Goal: Task Accomplishment & Management: Use online tool/utility

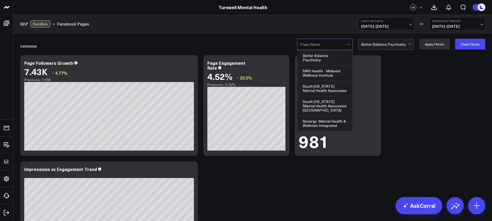
click at [336, 46] on div at bounding box center [323, 44] width 47 height 11
click at [323, 62] on div "Better Balance Psychiatry" at bounding box center [324, 57] width 55 height 15
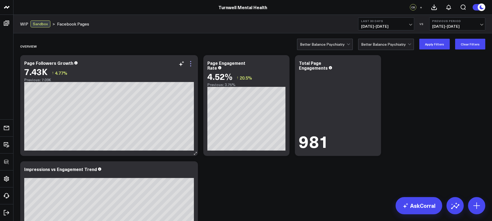
click at [190, 64] on icon at bounding box center [190, 64] width 6 height 6
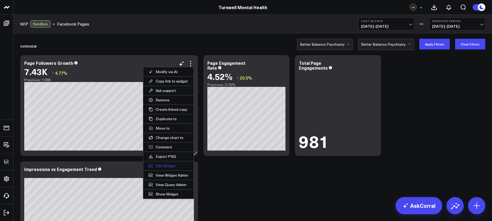
click at [174, 164] on button "Edit Widget" at bounding box center [168, 165] width 50 height 9
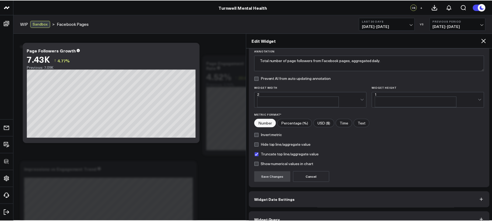
scroll to position [48, 0]
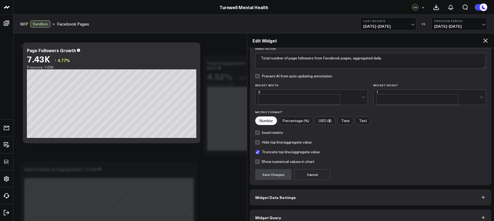
click at [315, 210] on button "Widget Query" at bounding box center [371, 218] width 242 height 16
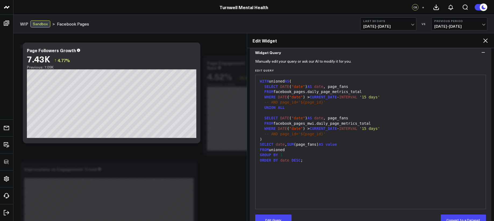
click at [481, 41] on h2 "Edit Widget" at bounding box center [368, 41] width 230 height 6
click at [487, 40] on icon at bounding box center [485, 40] width 6 height 6
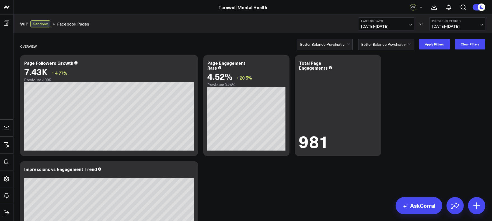
click at [192, 62] on icon at bounding box center [190, 64] width 6 height 6
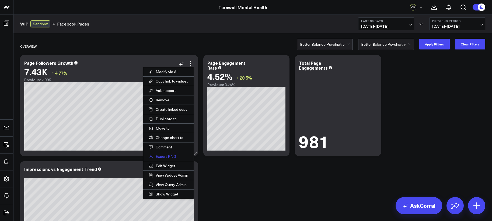
click at [163, 157] on button "Export PNG" at bounding box center [168, 156] width 50 height 9
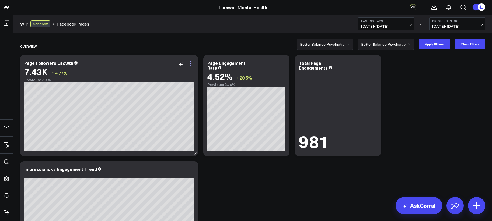
click at [193, 65] on icon at bounding box center [190, 64] width 6 height 6
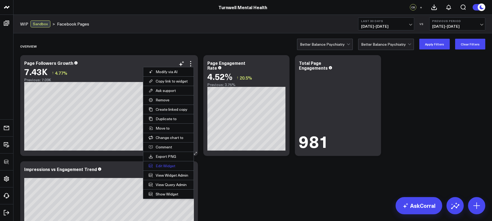
click at [160, 167] on button "Edit Widget" at bounding box center [168, 165] width 50 height 9
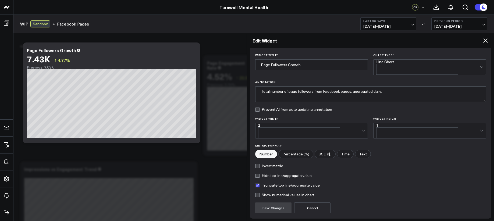
scroll to position [48, 0]
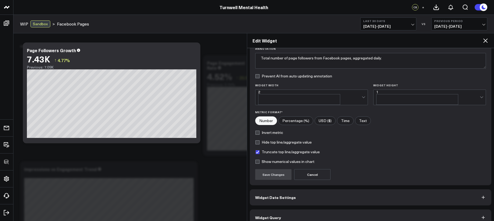
click at [334, 214] on button "Widget Query" at bounding box center [371, 218] width 242 height 16
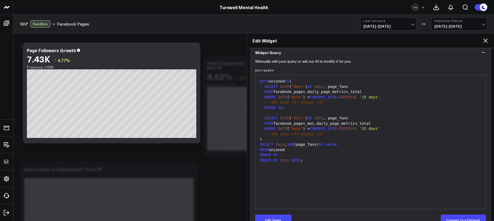
click at [327, 134] on div "-- AND page_id='${page_id}'" at bounding box center [370, 134] width 225 height 5
drag, startPoint x: 326, startPoint y: 134, endPoint x: 256, endPoint y: 132, distance: 70.0
click at [256, 132] on div "99 1 2 3 4 5 6 7 8 9 10 11 12 13 14 15 16 17 › ⌄ WITH unioned AS ( SELECT DATE …" at bounding box center [370, 142] width 231 height 135
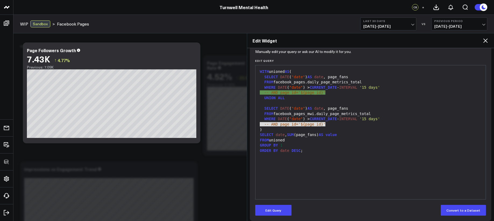
scroll to position [58, 0]
click at [282, 206] on button "Edit Query" at bounding box center [273, 210] width 36 height 11
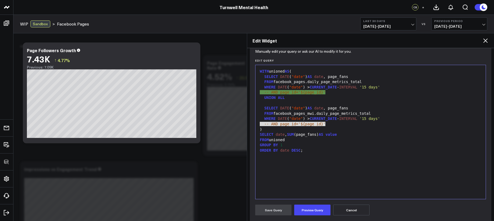
click at [333, 136] on span "value" at bounding box center [331, 134] width 11 height 4
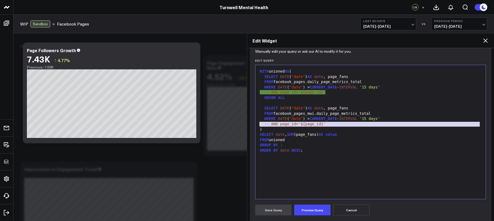
drag, startPoint x: 332, startPoint y: 126, endPoint x: 252, endPoint y: 124, distance: 79.9
click at [252, 124] on div "Manually edit your query or ask our AI to modify it for you. Edit Query 99 1 2 …" at bounding box center [371, 169] width 242 height 237
click at [309, 123] on span "-- AND page_id='${page_id}'" at bounding box center [295, 124] width 61 height 4
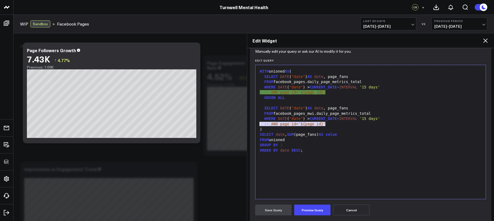
drag, startPoint x: 316, startPoint y: 124, endPoint x: 256, endPoint y: 123, distance: 60.0
click at [256, 123] on div "99 1 2 3 4 5 6 7 8 9 10 11 12 13 14 15 16 17 › ⌄ WITH unioned AS ( SELECT DATE …" at bounding box center [370, 132] width 231 height 135
copy div "-- AND page_id='${page_id}'"
click at [486, 40] on icon at bounding box center [485, 40] width 6 height 6
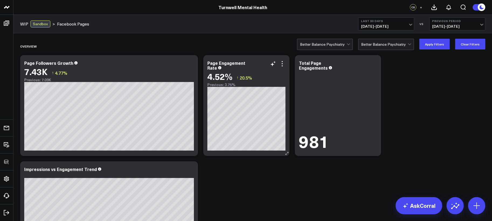
click at [285, 64] on div "Page Engagement Rate 4.52% ↑ 20.5% Previous: 3.75%" at bounding box center [246, 105] width 86 height 101
click at [285, 64] on icon at bounding box center [282, 64] width 6 height 6
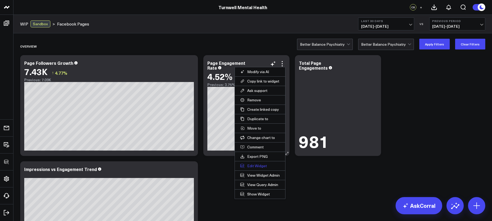
click at [257, 166] on button "Edit Widget" at bounding box center [260, 165] width 50 height 9
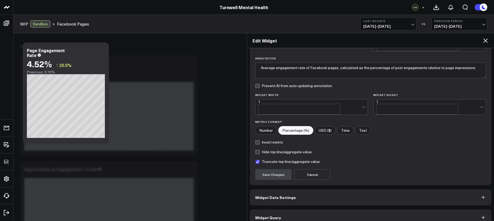
click at [363, 210] on button "Widget Query" at bounding box center [371, 218] width 242 height 16
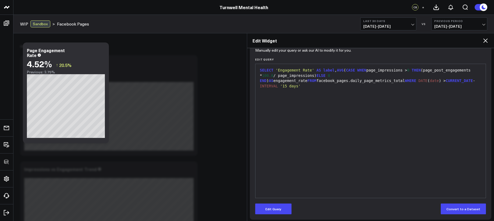
scroll to position [62, 0]
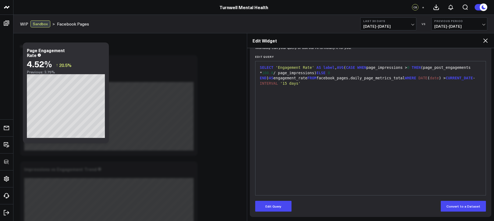
click at [272, 199] on form "Manually edit your query or ask our AI to modify it for you. Edit Query 9 1 › S…" at bounding box center [370, 129] width 231 height 165
click at [274, 204] on button "Edit Query" at bounding box center [273, 206] width 36 height 11
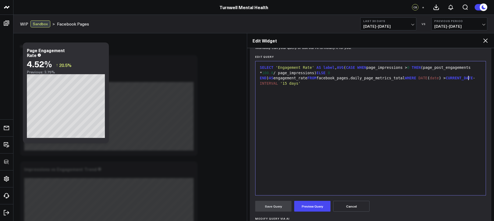
click at [472, 79] on div "SELECT 'Engagement Rate' AS label , AVG ( CASE WHEN page_impressions > 0 THEN (…" at bounding box center [370, 75] width 225 height 21
click at [323, 206] on button "Preview Query" at bounding box center [312, 206] width 36 height 11
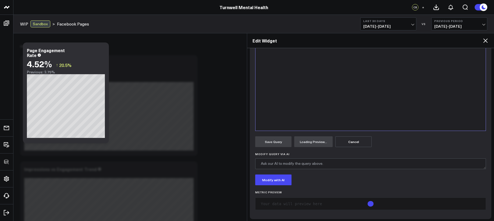
scroll to position [129, 0]
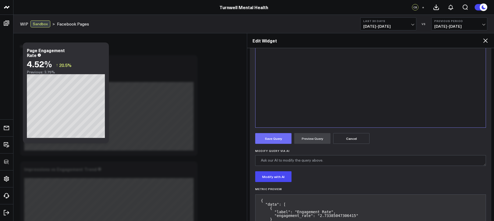
click at [281, 136] on button "Save Query" at bounding box center [273, 138] width 36 height 11
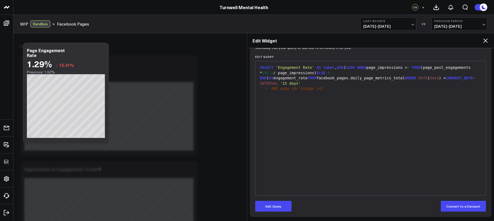
click at [487, 42] on icon at bounding box center [486, 40] width 4 height 4
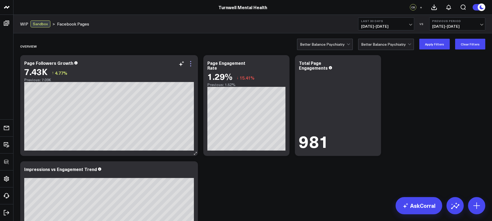
click at [189, 64] on icon at bounding box center [190, 64] width 6 height 6
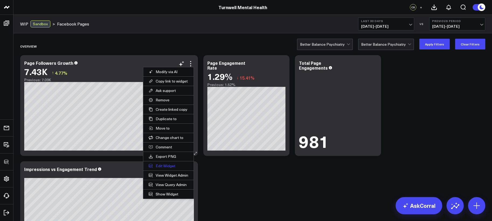
click at [163, 166] on button "Edit Widget" at bounding box center [168, 165] width 50 height 9
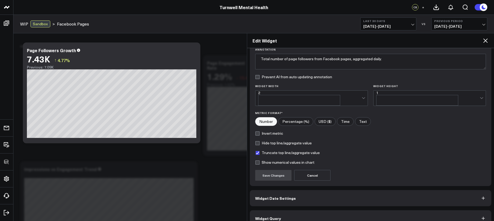
scroll to position [48, 0]
click at [441, 210] on button "Widget Query" at bounding box center [371, 218] width 242 height 16
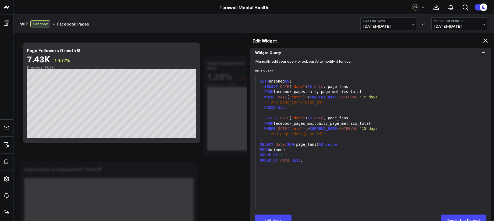
click at [483, 39] on icon at bounding box center [485, 40] width 6 height 6
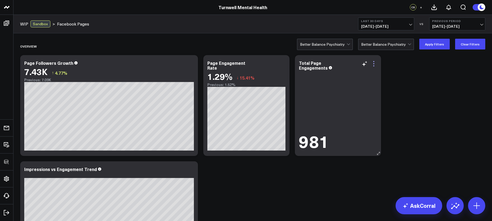
click at [374, 64] on icon at bounding box center [373, 64] width 6 height 6
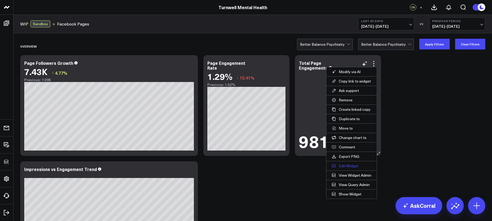
click at [348, 167] on button "Edit Widget" at bounding box center [351, 165] width 50 height 9
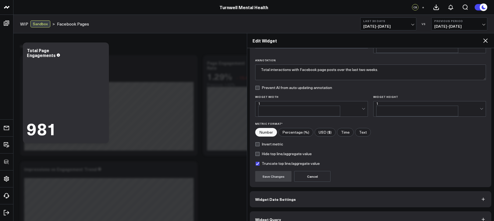
scroll to position [38, 0]
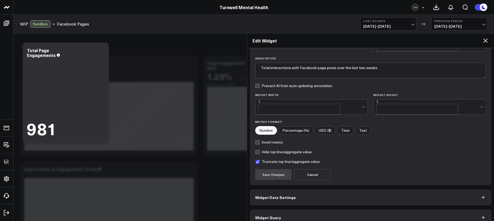
click at [334, 214] on button "Widget Query" at bounding box center [371, 218] width 242 height 16
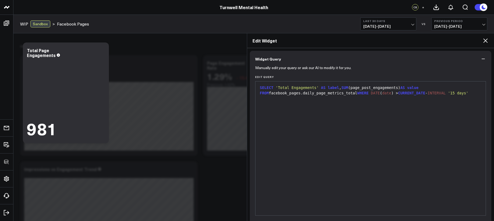
scroll to position [46, 0]
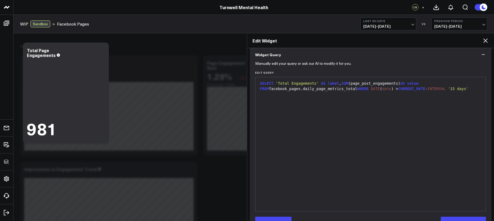
click at [471, 93] on div "SELECT 'Total Engagements' AS label , SUM (page_post_engagements) AS value FROM…" at bounding box center [370, 144] width 225 height 129
click at [470, 90] on div "SELECT 'Total Engagements' AS label , SUM (page_post_engagements) AS value FROM…" at bounding box center [370, 86] width 225 height 10
click at [287, 219] on button "Edit Query" at bounding box center [273, 222] width 36 height 11
click at [474, 89] on div "SELECT 'Total Engagements' AS label , SUM (page_post_engagements) AS value FROM…" at bounding box center [370, 86] width 225 height 10
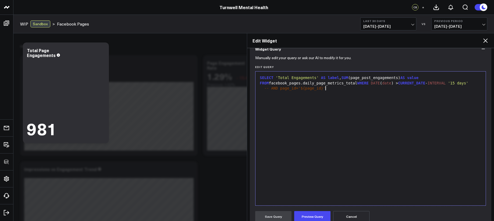
scroll to position [87, 0]
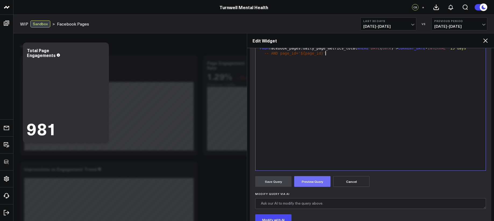
click at [313, 184] on button "Preview Query" at bounding box center [312, 181] width 36 height 11
click at [282, 182] on button "Save Query" at bounding box center [273, 181] width 36 height 11
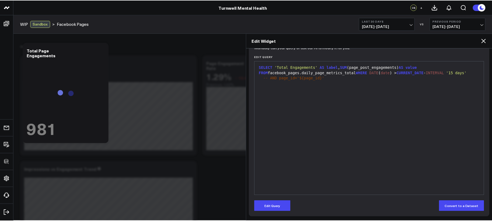
scroll to position [62, 0]
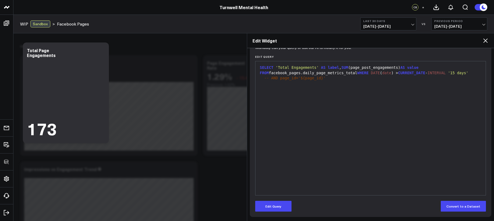
click at [485, 41] on icon at bounding box center [486, 40] width 4 height 4
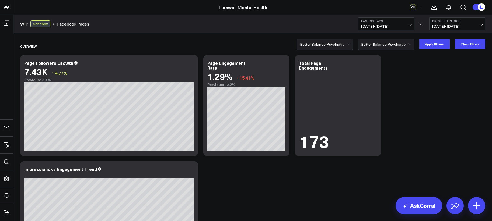
click at [347, 47] on span at bounding box center [346, 44] width 0 height 11
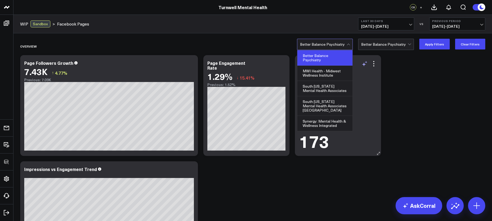
scroll to position [26, 0]
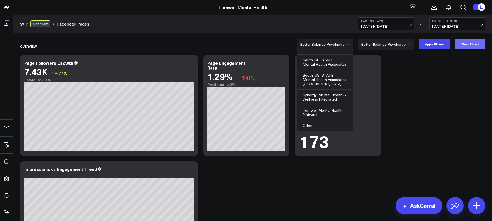
click at [459, 45] on button "Clear Filters" at bounding box center [470, 44] width 30 height 11
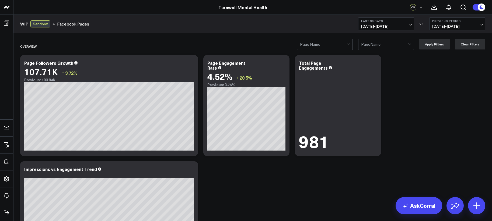
click at [313, 45] on div at bounding box center [323, 44] width 47 height 11
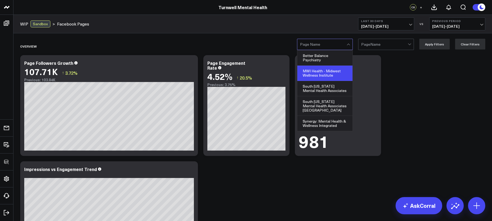
click at [315, 72] on div "MWI Health - Midwest Wellness Institute" at bounding box center [324, 73] width 55 height 15
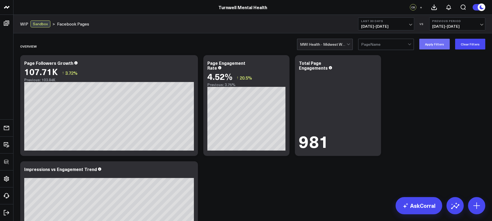
click at [432, 43] on button "Apply Filters" at bounding box center [434, 44] width 30 height 11
click at [469, 44] on button "Clear Filters" at bounding box center [470, 44] width 30 height 11
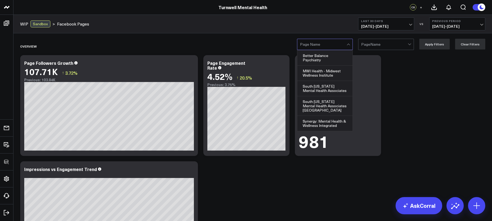
click at [345, 44] on div at bounding box center [323, 44] width 47 height 11
click at [332, 89] on div "South [US_STATE] Mental Health Associates" at bounding box center [324, 88] width 55 height 15
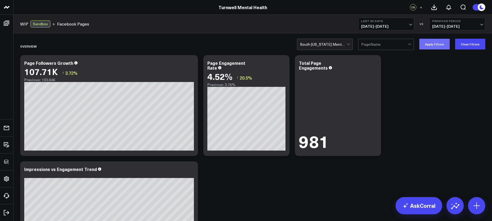
click at [439, 44] on button "Apply Filters" at bounding box center [434, 44] width 30 height 11
click at [478, 45] on button "Clear Filters" at bounding box center [470, 44] width 30 height 11
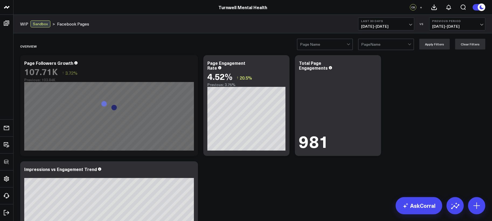
click at [346, 46] on div at bounding box center [323, 44] width 47 height 11
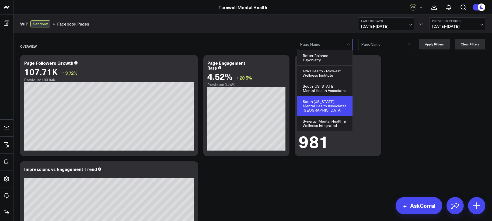
click at [337, 102] on div "South [US_STATE] Mental Health Associates [GEOGRAPHIC_DATA]" at bounding box center [324, 106] width 55 height 20
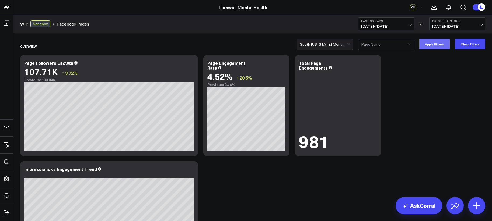
click at [440, 48] on button "Apply Filters" at bounding box center [434, 44] width 30 height 11
click at [472, 41] on button "Clear Filters" at bounding box center [470, 44] width 30 height 11
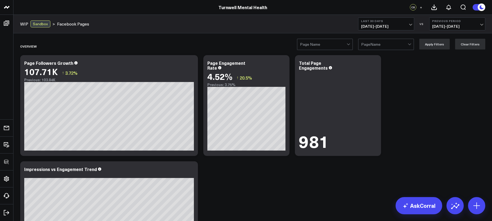
click at [338, 45] on div at bounding box center [323, 44] width 47 height 11
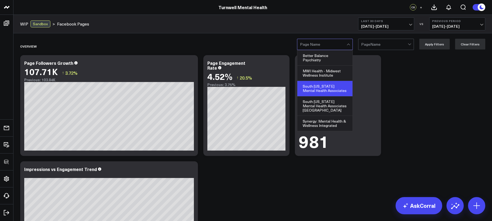
scroll to position [26, 0]
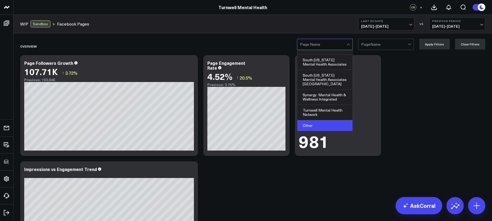
click at [328, 126] on div "Other" at bounding box center [324, 125] width 55 height 11
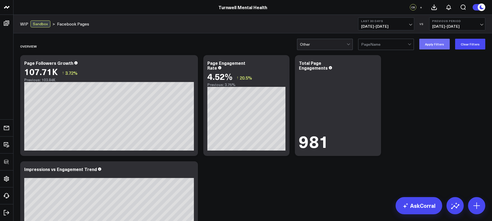
click at [441, 46] on button "Apply Filters" at bounding box center [434, 44] width 30 height 11
click at [468, 44] on button "Clear Filters" at bounding box center [470, 44] width 30 height 11
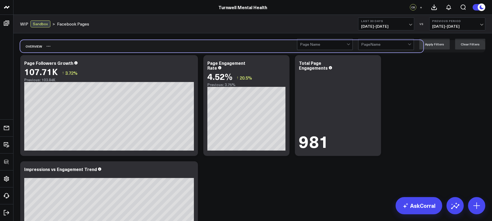
click at [346, 50] on div "Overview" at bounding box center [221, 46] width 403 height 12
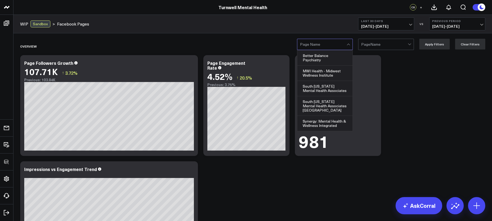
click at [342, 47] on div at bounding box center [323, 44] width 47 height 11
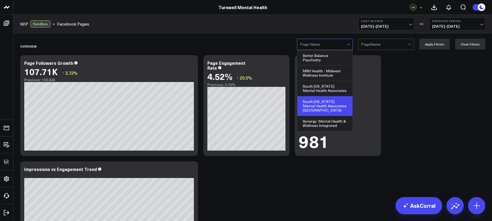
scroll to position [26, 0]
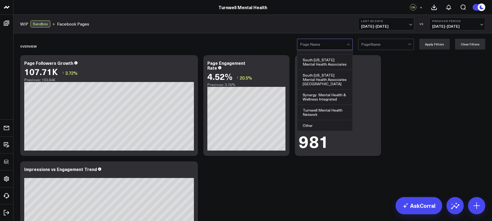
click at [375, 45] on div at bounding box center [384, 44] width 47 height 11
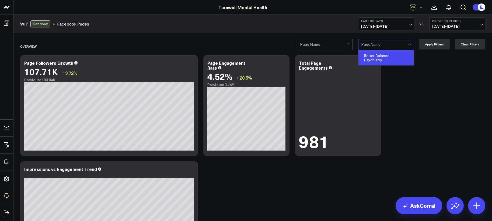
click at [378, 56] on div "Better Balance Psychiatry" at bounding box center [385, 57] width 55 height 15
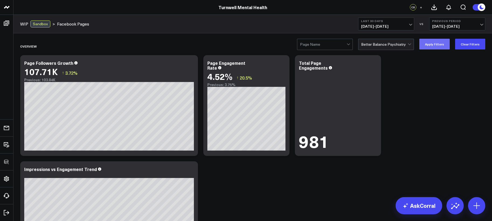
click at [442, 46] on button "Apply Filters" at bounding box center [434, 44] width 30 height 11
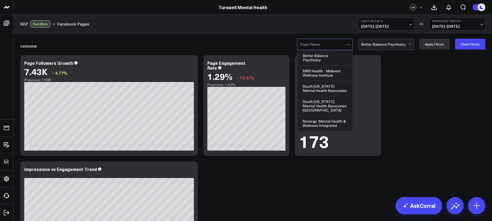
click at [316, 50] on div at bounding box center [323, 44] width 47 height 11
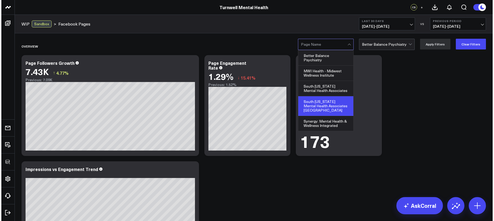
scroll to position [26, 0]
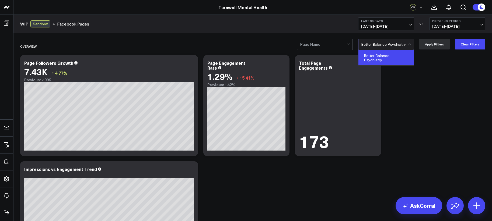
click at [373, 41] on div at bounding box center [384, 44] width 47 height 11
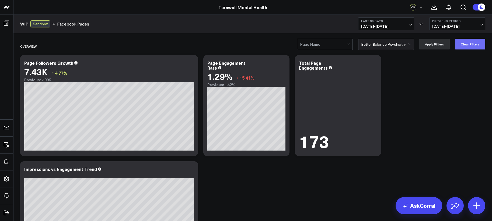
click at [463, 45] on button "Clear Filters" at bounding box center [470, 44] width 30 height 11
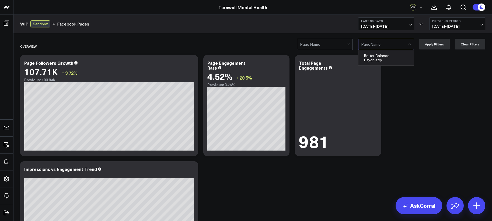
click at [365, 48] on div at bounding box center [384, 44] width 47 height 11
click at [327, 47] on div at bounding box center [323, 44] width 47 height 11
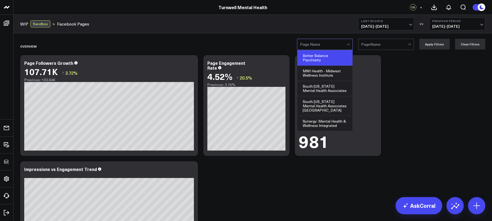
click at [328, 62] on div "Better Balance Psychiatry" at bounding box center [324, 57] width 55 height 15
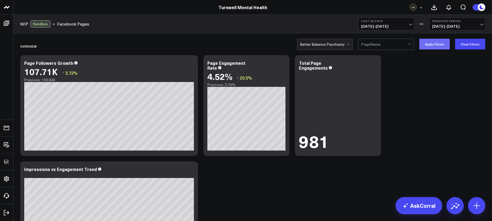
click at [441, 49] on button "Apply Filters" at bounding box center [434, 44] width 30 height 11
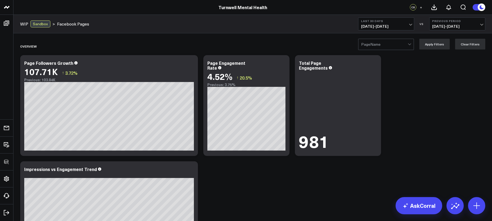
click at [383, 45] on div at bounding box center [384, 44] width 47 height 11
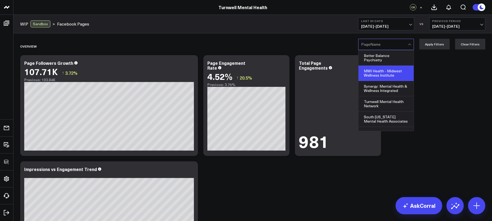
click at [379, 74] on div "MWI Health - Midwest Wellness Institute" at bounding box center [385, 73] width 55 height 15
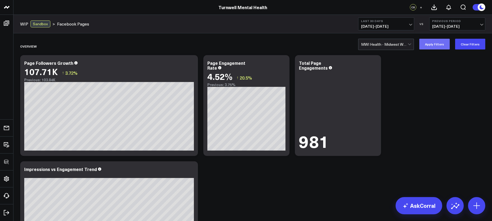
click at [424, 48] on button "Apply Filters" at bounding box center [434, 44] width 30 height 11
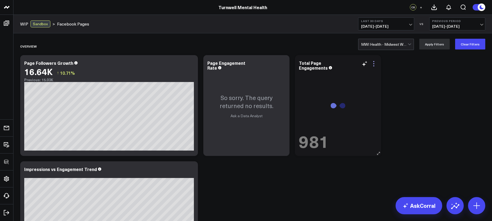
click at [376, 66] on icon at bounding box center [373, 64] width 6 height 6
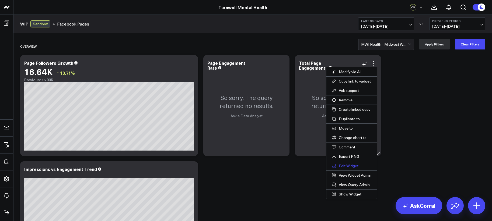
click at [346, 166] on button "Edit Widget" at bounding box center [351, 165] width 50 height 9
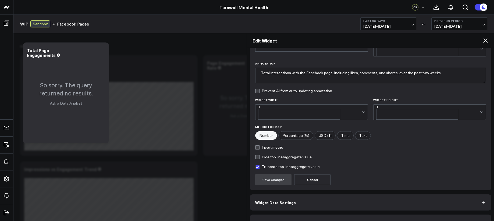
scroll to position [38, 0]
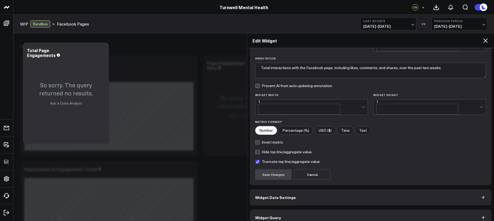
click at [368, 210] on button "Widget Query" at bounding box center [371, 218] width 242 height 16
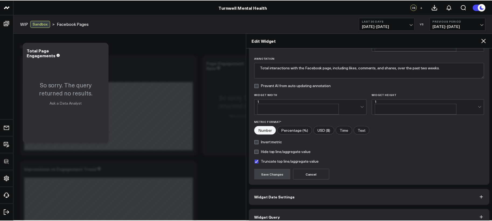
scroll to position [0, 0]
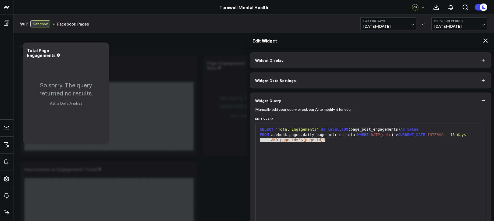
drag, startPoint x: 328, startPoint y: 139, endPoint x: 259, endPoint y: 142, distance: 69.2
click at [259, 142] on div "-- AND page_id='${page_id}'" at bounding box center [370, 140] width 225 height 5
copy div "-- AND page_id='${page_id}'"
click at [488, 44] on icon at bounding box center [485, 40] width 6 height 6
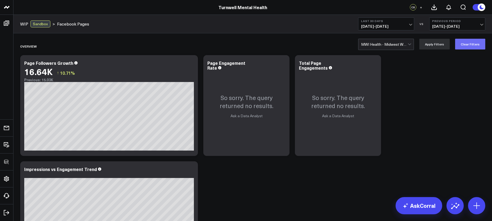
click at [467, 46] on button "Clear Filters" at bounding box center [470, 44] width 30 height 11
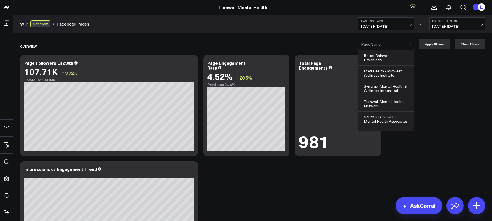
click at [379, 46] on div at bounding box center [384, 44] width 47 height 11
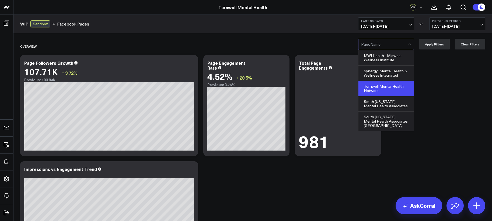
click at [383, 90] on div "Turnwell Mental Health Network" at bounding box center [385, 88] width 55 height 15
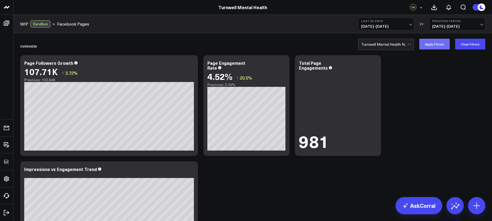
click at [431, 48] on button "Apply Filters" at bounding box center [434, 44] width 30 height 11
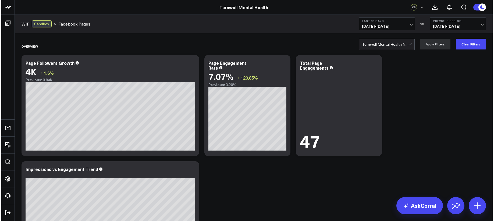
scroll to position [110, 0]
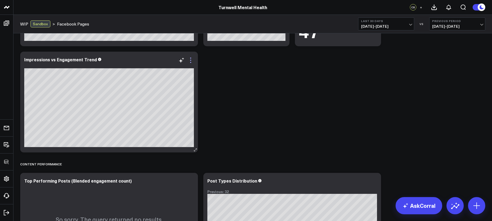
click at [193, 61] on icon at bounding box center [190, 60] width 6 height 6
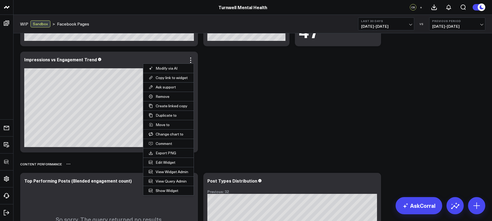
click at [165, 164] on button "Edit Widget" at bounding box center [168, 162] width 50 height 9
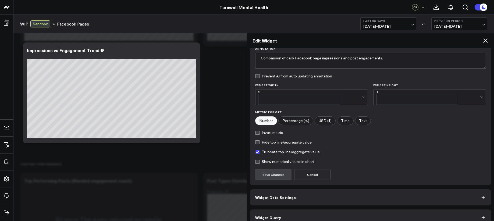
click at [283, 210] on button "Widget Query" at bounding box center [371, 218] width 242 height 16
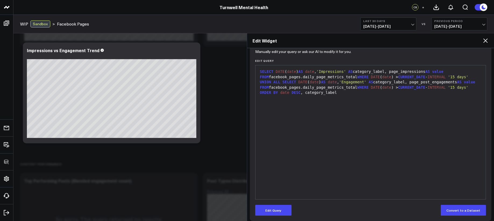
scroll to position [62, 0]
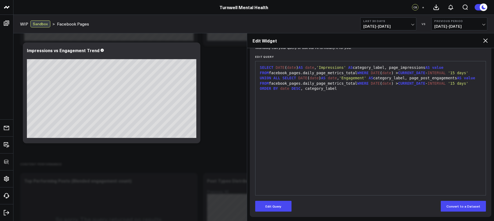
click at [388, 87] on div "SELECT DATE ( date ) AS date , 'Impressions' AS category_label, page_impression…" at bounding box center [370, 78] width 225 height 26
click at [378, 87] on div "SELECT DATE ( date ) AS date , 'Impressions' AS category_label, page_impression…" at bounding box center [370, 78] width 225 height 26
click at [288, 91] on div "SELECT DATE ( date ) AS date , 'Impressions' AS category_label, page_impression…" at bounding box center [370, 78] width 225 height 26
click at [281, 89] on div "SELECT DATE ( date ) AS date , 'Impressions' AS category_label, page_impression…" at bounding box center [370, 78] width 225 height 26
click at [273, 205] on button "Edit Query" at bounding box center [273, 206] width 36 height 11
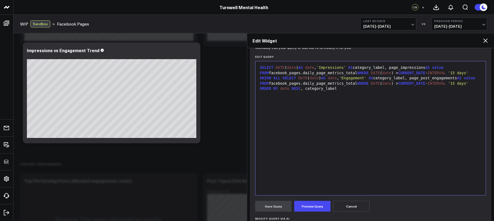
click at [271, 88] on span "ORDER" at bounding box center [265, 88] width 11 height 4
click at [312, 203] on button "Preview Query" at bounding box center [312, 206] width 36 height 11
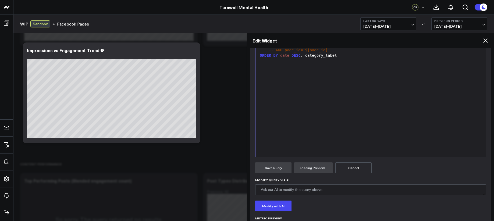
scroll to position [114, 0]
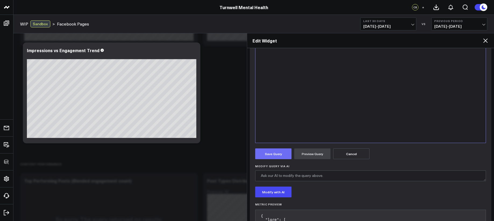
click at [278, 155] on button "Save Query" at bounding box center [273, 154] width 36 height 11
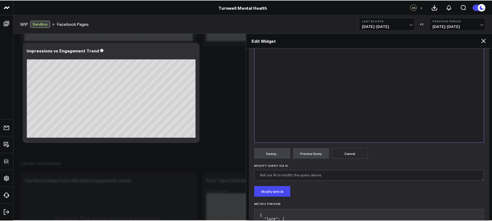
scroll to position [62, 0]
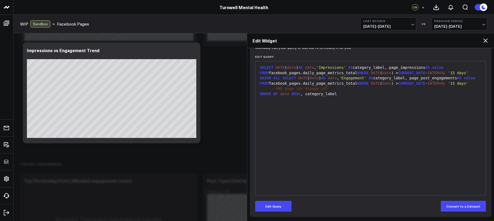
click at [488, 43] on icon at bounding box center [485, 40] width 6 height 6
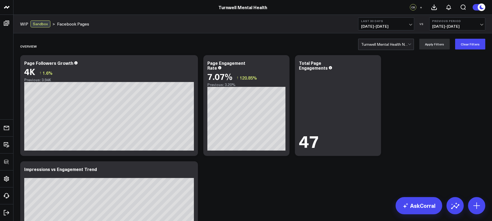
click at [377, 44] on div at bounding box center [384, 44] width 47 height 11
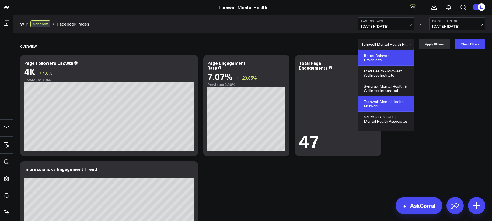
click at [378, 57] on div "Better Balance Psychiatry" at bounding box center [385, 57] width 55 height 15
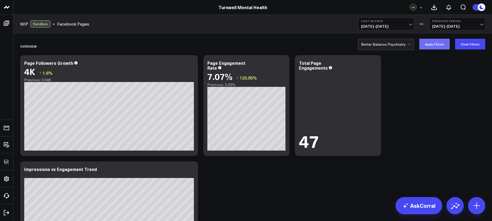
click at [432, 46] on button "Apply Filters" at bounding box center [434, 44] width 30 height 11
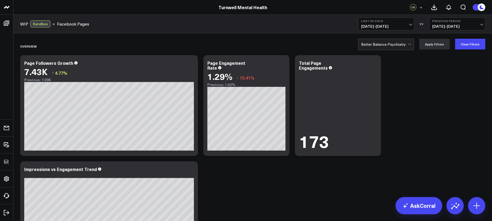
drag, startPoint x: 377, startPoint y: 51, endPoint x: 379, endPoint y: 48, distance: 3.3
click at [377, 51] on div "Overview" at bounding box center [221, 46] width 403 height 12
click at [384, 50] on div "Overview" at bounding box center [221, 46] width 403 height 12
click at [390, 49] on div at bounding box center [384, 44] width 47 height 11
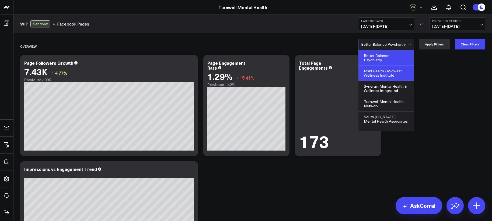
click at [391, 76] on div "MWI Health - Midwest Wellness Institute" at bounding box center [385, 73] width 55 height 15
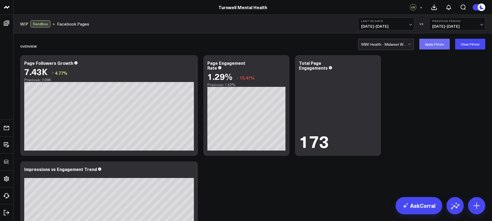
click at [432, 47] on button "Apply Filters" at bounding box center [434, 44] width 30 height 11
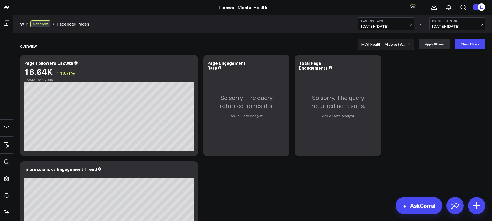
click at [407, 42] on div at bounding box center [384, 44] width 47 height 11
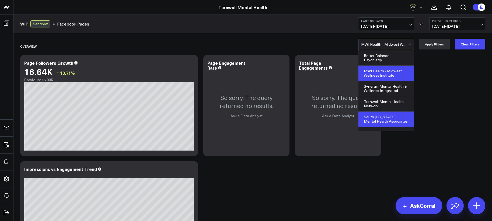
click at [387, 115] on div "South [US_STATE] Mental Health Associates" at bounding box center [385, 119] width 55 height 15
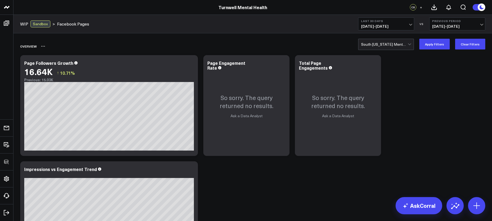
click at [428, 51] on div "Overview" at bounding box center [252, 46] width 465 height 12
click at [428, 48] on button "Apply Filters" at bounding box center [434, 44] width 30 height 11
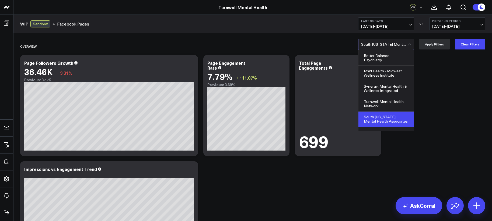
click at [407, 41] on div at bounding box center [384, 44] width 47 height 11
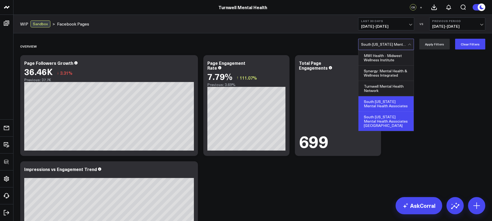
click at [387, 125] on div "South [US_STATE] Mental Health Associates [GEOGRAPHIC_DATA]" at bounding box center [385, 121] width 55 height 19
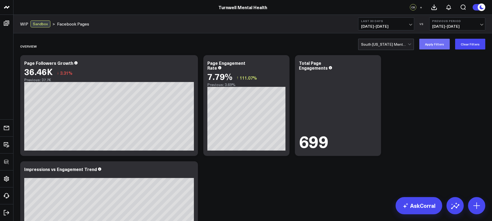
click at [437, 41] on button "Apply Filters" at bounding box center [434, 44] width 30 height 11
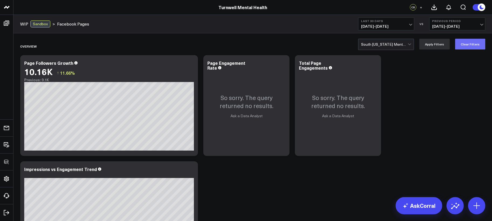
click at [466, 44] on button "Clear Filters" at bounding box center [470, 44] width 30 height 11
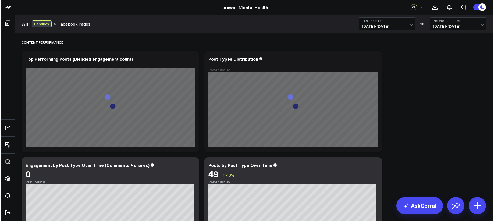
scroll to position [189, 0]
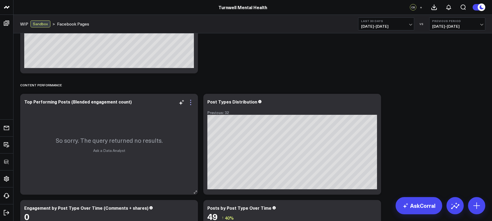
click at [191, 103] on icon at bounding box center [190, 102] width 1 height 1
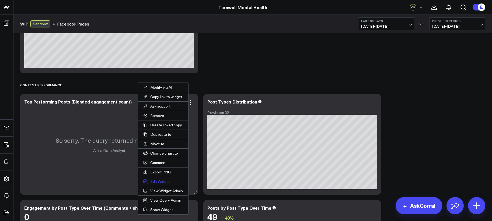
click at [154, 182] on button "Edit Widget" at bounding box center [163, 181] width 50 height 9
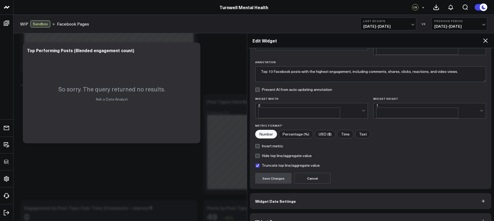
scroll to position [38, 0]
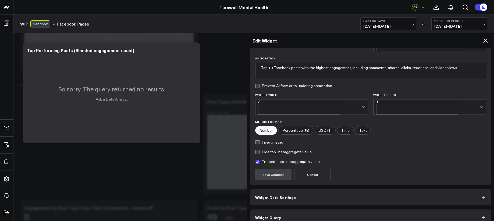
click at [299, 210] on button "Widget Query" at bounding box center [371, 218] width 242 height 16
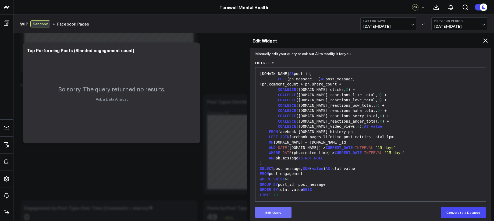
scroll to position [62, 0]
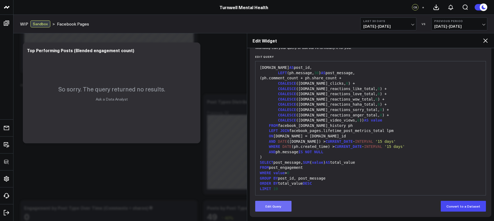
click at [276, 208] on button "Edit Query" at bounding box center [273, 206] width 36 height 11
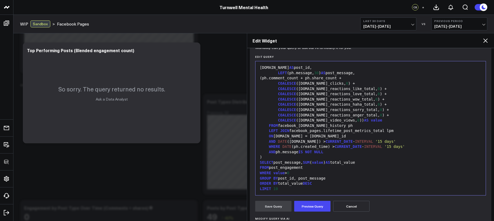
click at [406, 146] on div "WHERE DATE (ph.created_time) > CURRENT_DATE - INTERVAL '15 days'" at bounding box center [370, 146] width 225 height 5
click at [414, 147] on div "WHERE DATE (ph.created_time) > CURRENT_DATE - INTERVAL '15 days'" at bounding box center [370, 146] width 225 height 5
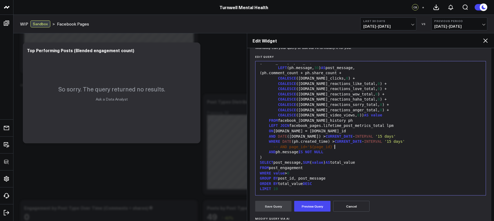
scroll to position [16, 0]
click at [319, 205] on button "Preview Query" at bounding box center [312, 206] width 36 height 11
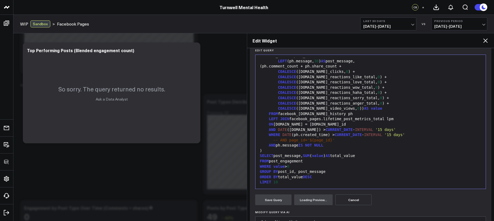
scroll to position [69, 0]
click at [284, 201] on button "Save Query" at bounding box center [273, 199] width 36 height 11
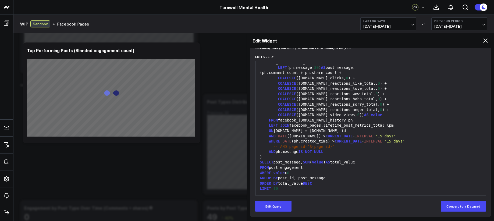
scroll to position [62, 0]
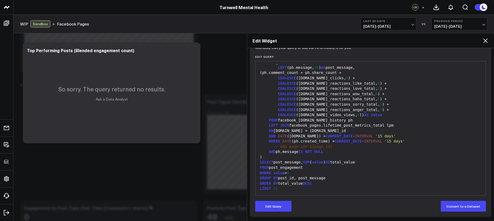
click at [486, 41] on icon at bounding box center [486, 40] width 4 height 4
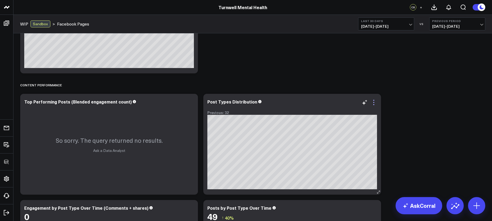
click at [373, 102] on icon at bounding box center [373, 102] width 6 height 6
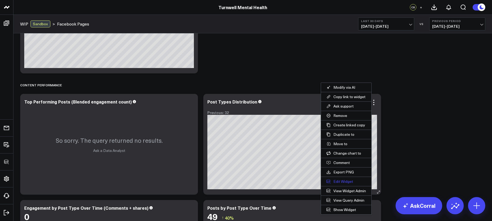
click at [350, 182] on button "Edit Widget" at bounding box center [346, 181] width 50 height 9
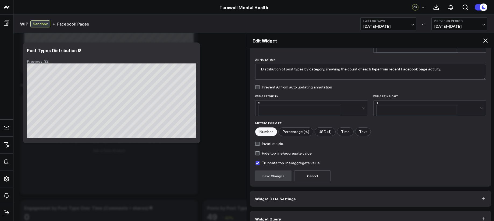
scroll to position [38, 0]
click at [367, 210] on button "Widget Query" at bounding box center [371, 218] width 242 height 16
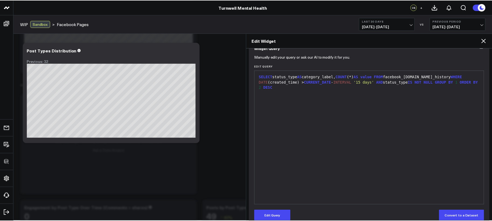
scroll to position [54, 0]
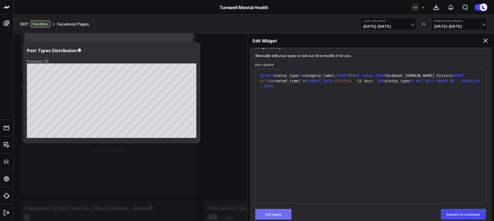
click at [275, 212] on button "Edit Query" at bounding box center [273, 214] width 36 height 11
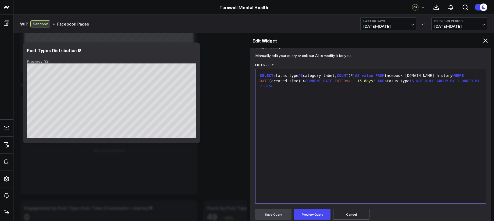
click at [385, 81] on span "AND" at bounding box center [381, 81] width 7 height 4
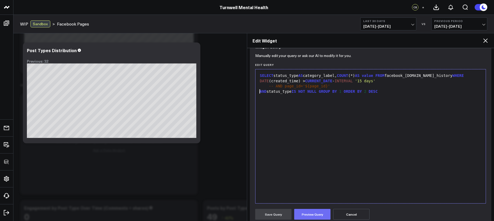
click at [311, 215] on button "Preview Query" at bounding box center [312, 214] width 36 height 11
click at [282, 216] on button "Save Query" at bounding box center [273, 214] width 36 height 11
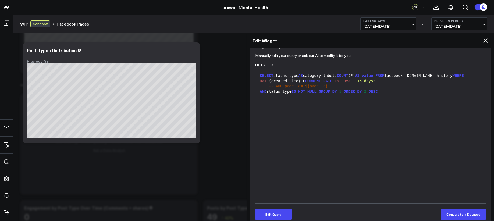
drag, startPoint x: 491, startPoint y: 40, endPoint x: 488, endPoint y: 41, distance: 3.0
click at [491, 41] on div "Edit Widget" at bounding box center [370, 40] width 247 height 15
click at [488, 41] on icon at bounding box center [485, 40] width 6 height 6
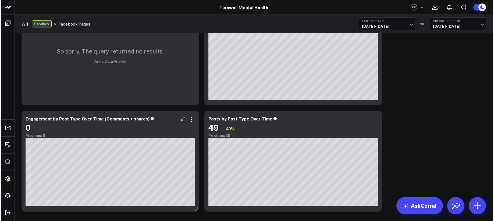
scroll to position [286, 0]
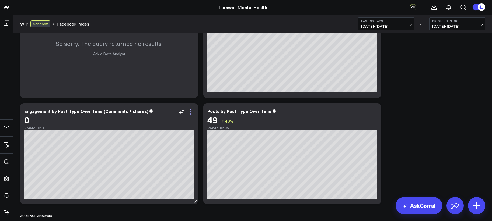
click at [192, 112] on icon at bounding box center [190, 112] width 6 height 6
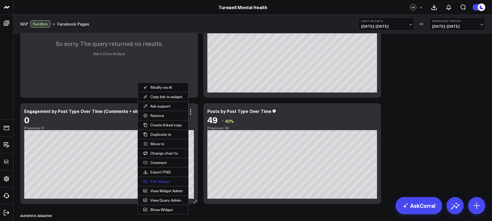
click at [159, 180] on button "Edit Widget" at bounding box center [163, 181] width 50 height 9
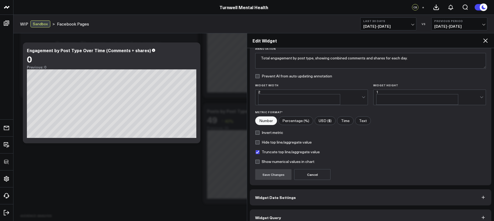
click at [282, 210] on button "Widget Query" at bounding box center [371, 218] width 242 height 16
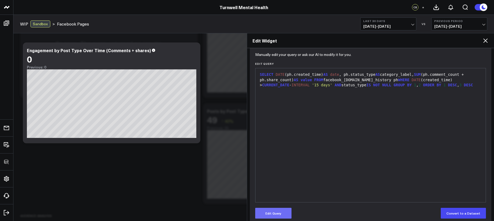
scroll to position [62, 0]
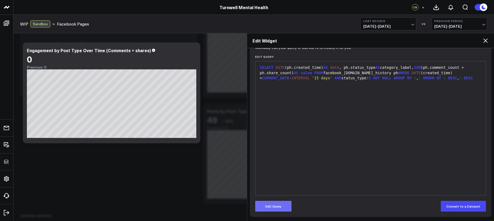
click at [279, 210] on button "Edit Query" at bounding box center [273, 206] width 36 height 11
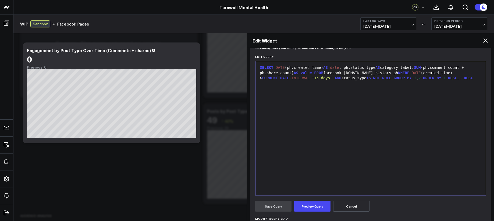
click at [337, 79] on span "AND" at bounding box center [338, 78] width 7 height 4
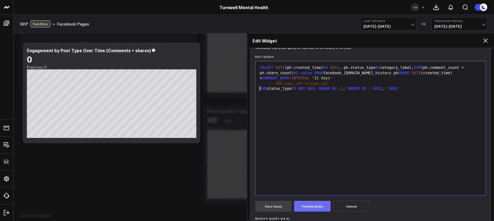
click at [317, 205] on button "Preview Query" at bounding box center [312, 206] width 36 height 11
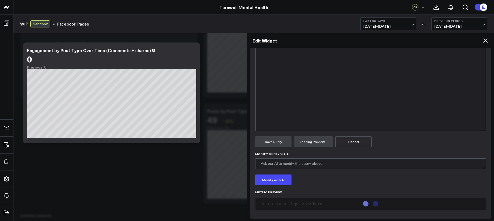
scroll to position [129, 0]
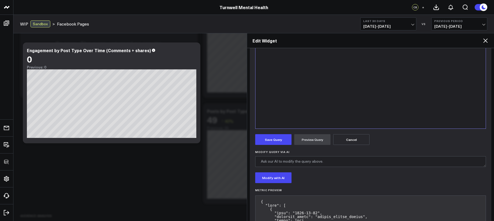
click at [286, 145] on form "Manually edit your query or ask our AI to modify it for you. Edit Query 9 1 2 3…" at bounding box center [370, 195] width 231 height 431
click at [286, 143] on button "Save Query" at bounding box center [273, 139] width 36 height 11
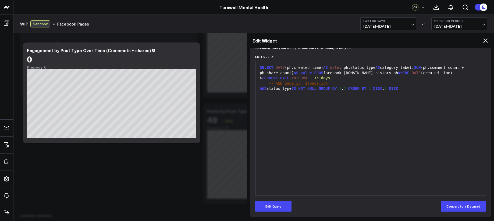
click at [482, 41] on h2 "Edit Widget" at bounding box center [368, 41] width 230 height 6
click at [484, 41] on icon at bounding box center [485, 40] width 6 height 6
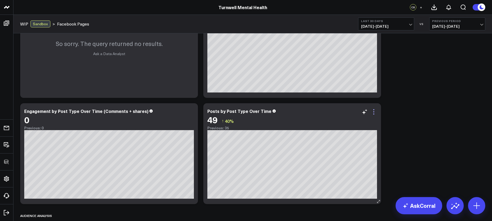
click at [372, 111] on icon at bounding box center [373, 112] width 6 height 6
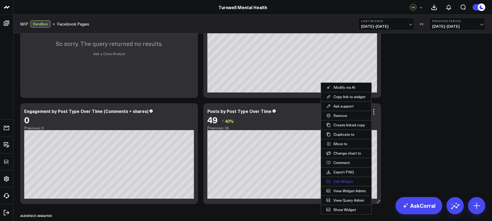
click at [347, 182] on button "Edit Widget" at bounding box center [346, 181] width 50 height 9
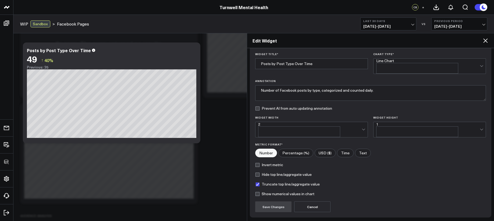
scroll to position [48, 0]
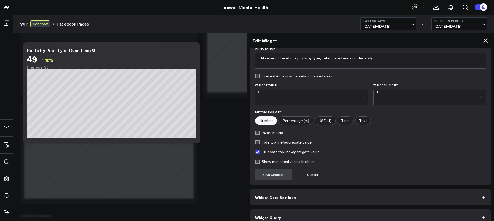
click at [340, 210] on button "Widget Query" at bounding box center [371, 218] width 242 height 16
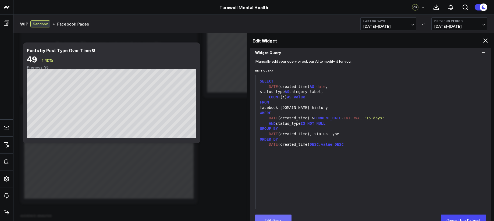
scroll to position [49, 0]
click at [273, 217] on button "Edit Query" at bounding box center [273, 219] width 36 height 11
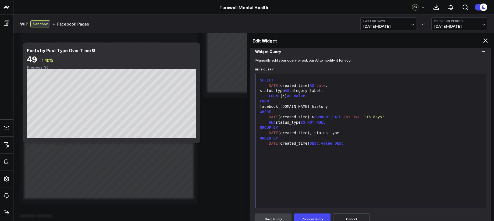
click at [350, 122] on div "AND status_type IS NOT NULL" at bounding box center [370, 122] width 225 height 5
click at [403, 118] on div "DATE (created_time) > CURRENT_DATE - INTERVAL '15 days'" at bounding box center [370, 117] width 225 height 5
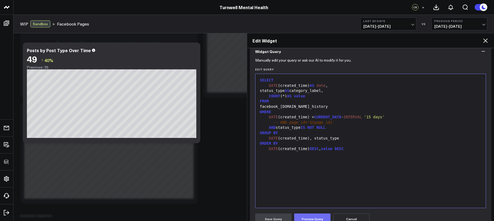
click at [316, 214] on form "Manually edit your query or ask our AI to modify it for you. Edit Query 99 1 2 …" at bounding box center [370, 175] width 231 height 232
click at [312, 218] on button "Preview Query" at bounding box center [312, 219] width 36 height 11
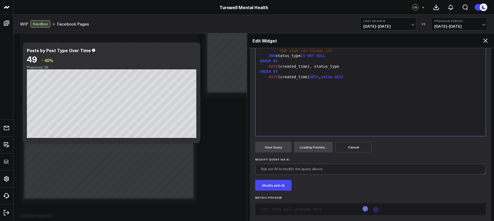
scroll to position [129, 0]
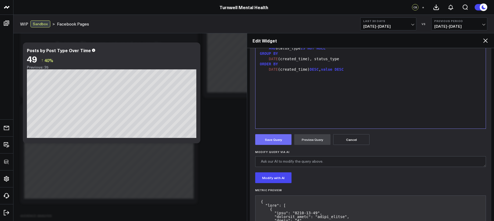
click at [286, 139] on button "Save Query" at bounding box center [273, 139] width 36 height 11
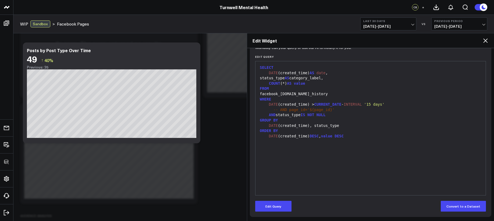
click at [487, 40] on icon at bounding box center [485, 40] width 6 height 6
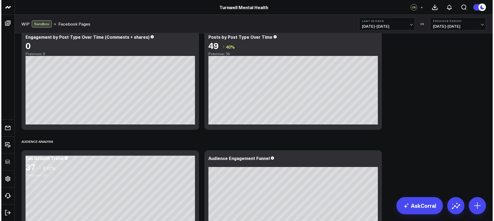
scroll to position [429, 0]
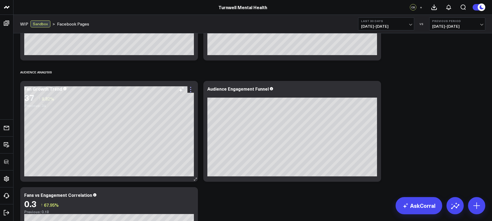
click at [189, 91] on icon at bounding box center [190, 89] width 6 height 6
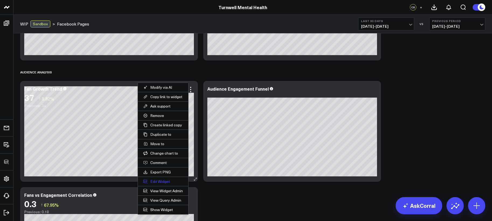
click at [165, 181] on button "Edit Widget" at bounding box center [163, 181] width 50 height 9
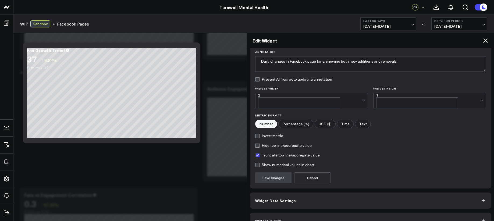
scroll to position [48, 0]
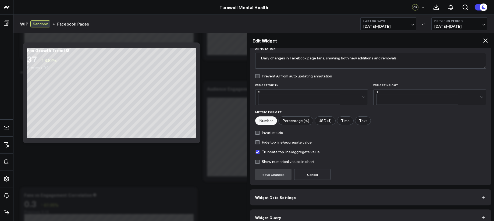
click at [311, 210] on button "Widget Query" at bounding box center [371, 218] width 242 height 16
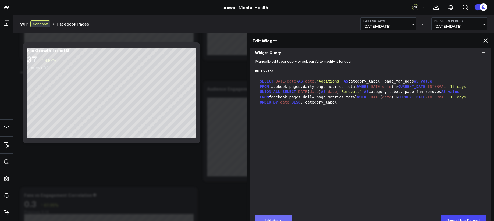
click at [283, 216] on button "Edit Query" at bounding box center [273, 220] width 36 height 11
click at [271, 103] on span "ORDER" at bounding box center [265, 102] width 11 height 4
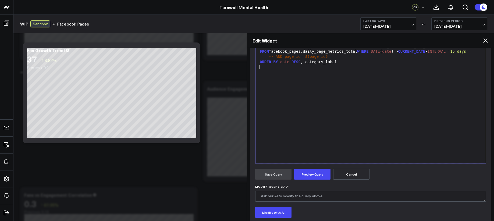
scroll to position [100, 0]
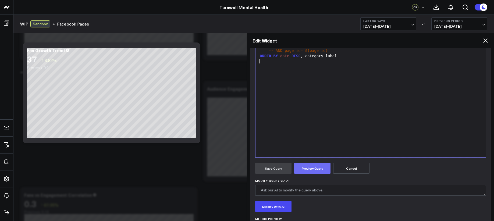
click at [309, 167] on button "Preview Query" at bounding box center [312, 168] width 36 height 11
click at [267, 170] on button "Save Query" at bounding box center [273, 168] width 36 height 11
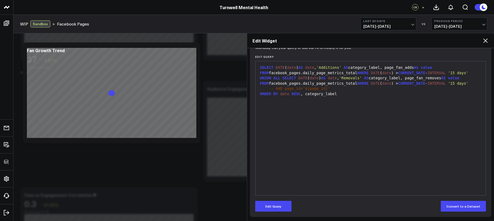
scroll to position [62, 0]
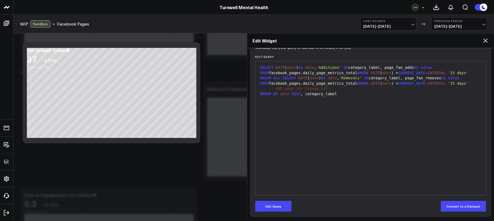
click at [490, 43] on div "Edit Widget" at bounding box center [370, 40] width 247 height 15
click at [488, 42] on icon at bounding box center [486, 40] width 4 height 4
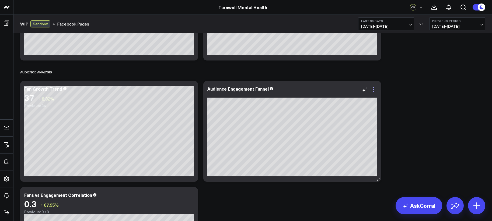
click at [375, 86] on icon at bounding box center [373, 89] width 6 height 6
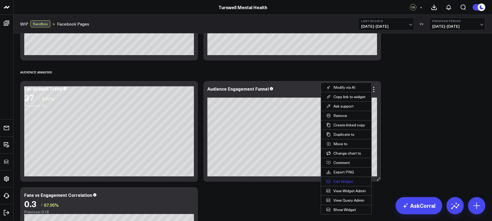
click at [342, 180] on button "Edit Widget" at bounding box center [346, 181] width 50 height 9
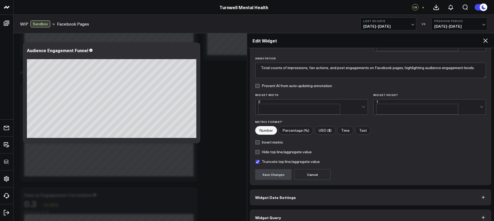
click at [295, 215] on button "Widget Query" at bounding box center [371, 218] width 242 height 16
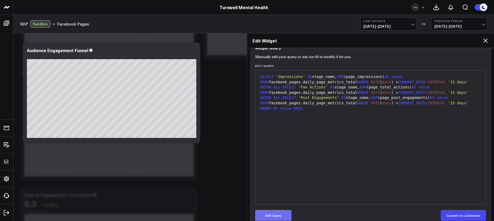
scroll to position [62, 0]
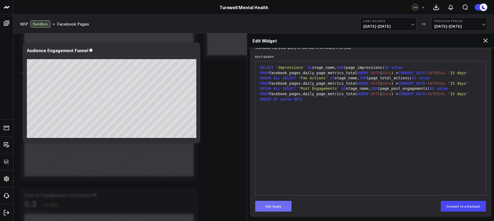
click at [271, 207] on button "Edit Query" at bounding box center [273, 206] width 36 height 11
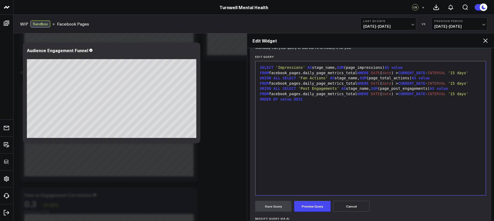
click at [357, 73] on span "WHERE" at bounding box center [362, 73] width 11 height 4
drag, startPoint x: 482, startPoint y: 72, endPoint x: 478, endPoint y: 73, distance: 4.1
click at [481, 73] on div "9 1 › SELECT 'Impressions' AS stage_name, SUM (page_impressions) AS value FROM …" at bounding box center [370, 128] width 231 height 135
click at [474, 73] on div "SELECT 'Impressions' AS stage_name, SUM (page_impressions) AS value FROM facebo…" at bounding box center [370, 83] width 225 height 37
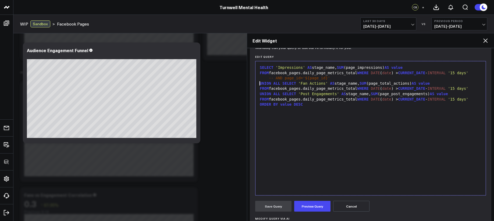
click at [471, 89] on div "UNION ALL SELECT 'Fan Actions' AS stage_name, SUM (page_total_actions) AS value…" at bounding box center [370, 94] width 225 height 26
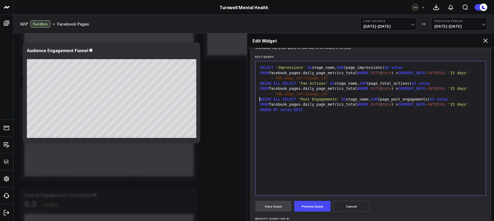
click at [469, 104] on div "UNION ALL SELECT 'Post Engagements' AS stage_name, SUM (page_post_engagements) …" at bounding box center [370, 105] width 225 height 16
click at [329, 204] on div "Save Query Preview Query Cancel" at bounding box center [370, 206] width 231 height 11
click at [329, 204] on button "Preview Query" at bounding box center [312, 206] width 36 height 11
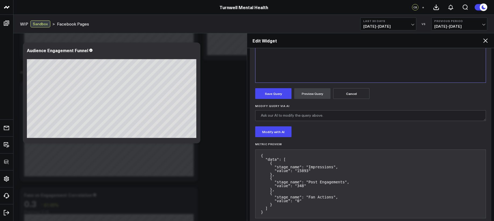
scroll to position [175, 0]
click at [277, 93] on button "Save Query" at bounding box center [273, 93] width 36 height 11
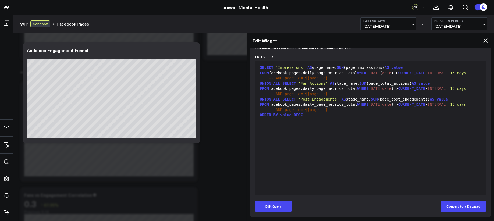
scroll to position [62, 0]
click at [483, 37] on div "Edit Widget" at bounding box center [370, 40] width 247 height 15
click at [486, 40] on icon at bounding box center [485, 40] width 6 height 6
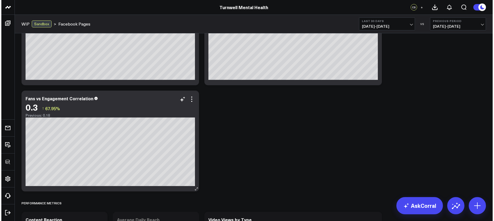
scroll to position [531, 0]
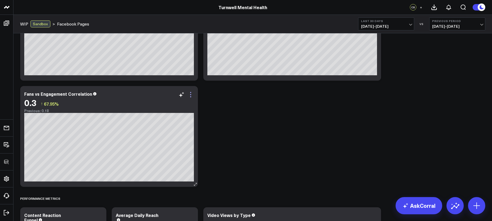
click at [191, 95] on icon at bounding box center [190, 94] width 6 height 6
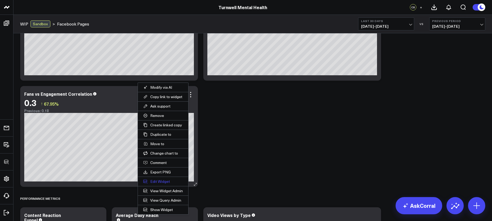
click at [166, 179] on button "Edit Widget" at bounding box center [163, 181] width 50 height 9
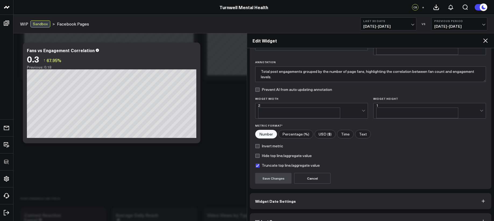
scroll to position [38, 0]
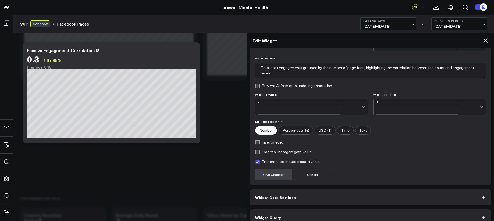
click at [287, 210] on button "Widget Query" at bounding box center [371, 218] width 242 height 16
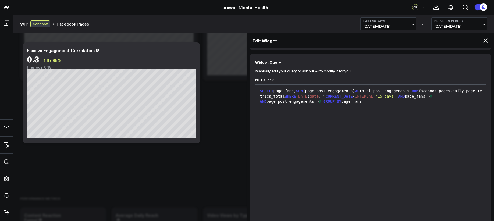
click at [470, 96] on div "SELECT page_fans, SUM (page_post_engagements) AS total_post_engagements FROM fa…" at bounding box center [370, 97] width 225 height 16
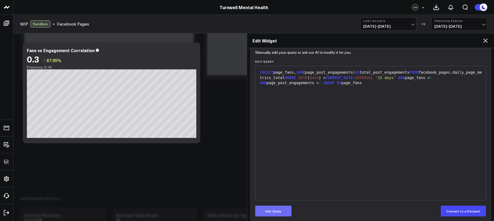
scroll to position [62, 0]
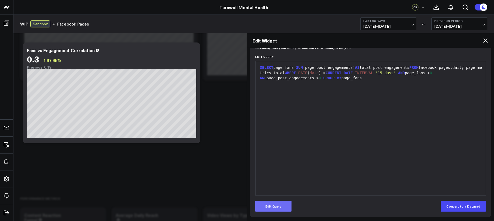
click at [277, 210] on button "Edit Query" at bounding box center [273, 206] width 36 height 11
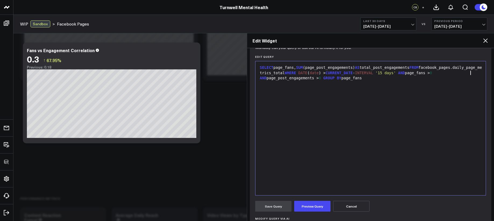
click at [405, 72] on span "AND" at bounding box center [401, 73] width 7 height 4
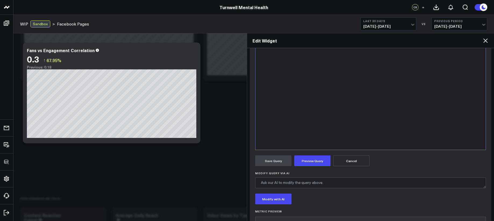
scroll to position [111, 0]
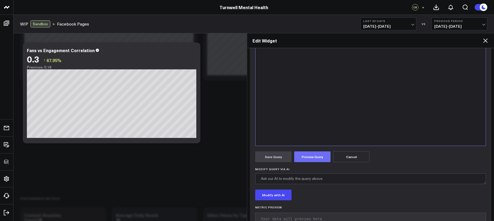
click at [318, 158] on button "Preview Query" at bounding box center [312, 156] width 36 height 11
click at [277, 157] on button "Save Query" at bounding box center [273, 156] width 36 height 11
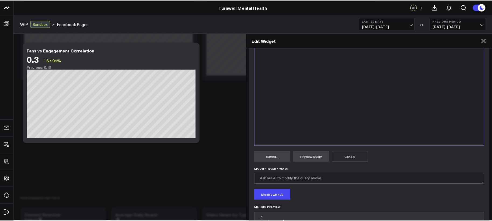
scroll to position [62, 0]
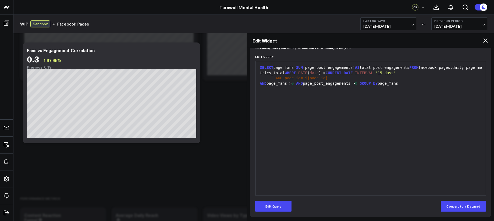
click at [487, 41] on icon at bounding box center [485, 40] width 6 height 6
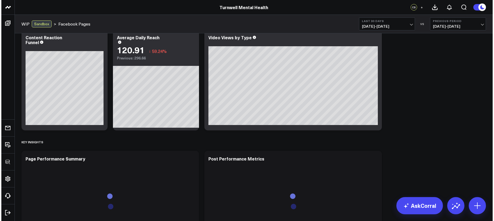
scroll to position [675, 0]
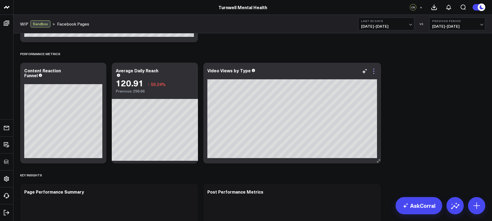
click at [376, 71] on icon at bounding box center [373, 71] width 6 height 6
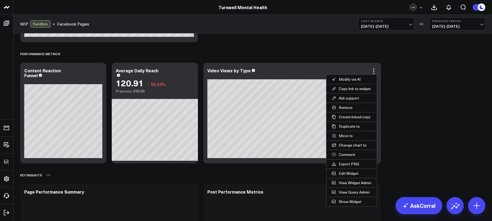
click at [343, 170] on button "Edit Widget" at bounding box center [351, 173] width 50 height 9
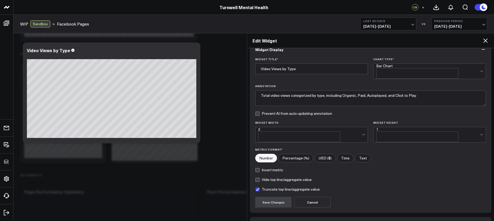
scroll to position [38, 0]
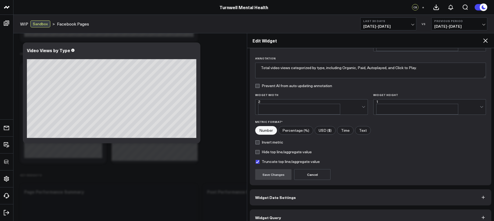
click at [331, 210] on button "Widget Query" at bounding box center [371, 218] width 242 height 16
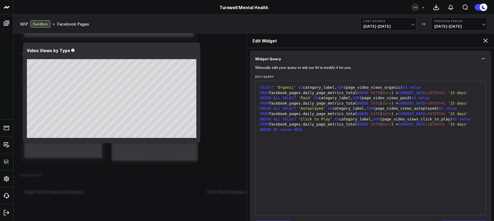
scroll to position [52, 0]
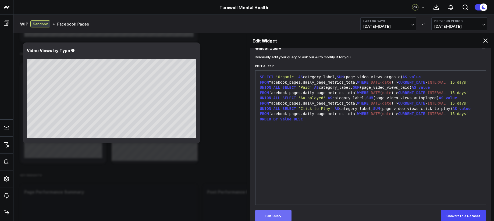
click at [279, 213] on button "Edit Query" at bounding box center [273, 215] width 36 height 11
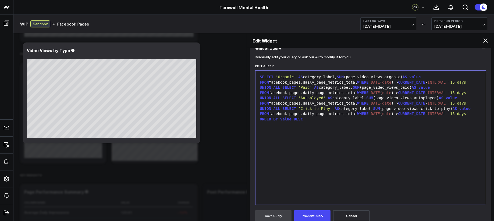
click at [471, 81] on div "SELECT 'Organic' AS category_label, SUM (page_video_views_organic) AS value FRO…" at bounding box center [370, 98] width 225 height 47
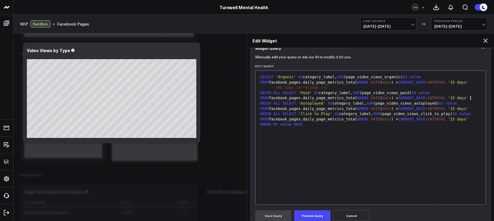
click at [474, 97] on div "UNION ALL SELECT 'Paid' AS category_label, SUM (page_video_views_paid) AS value…" at bounding box center [370, 108] width 225 height 37
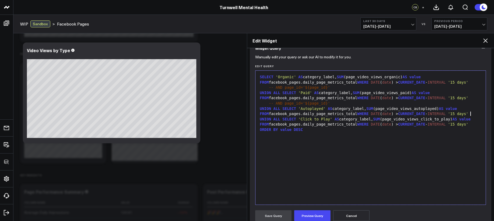
click at [475, 114] on div "UNION ALL SELECT 'Autoplayed' AS category_label, SUM (page_video_views_autoplay…" at bounding box center [370, 119] width 225 height 26
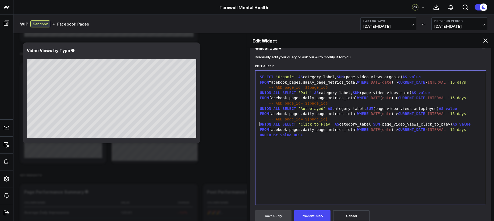
click at [449, 136] on div "UNION ALL SELECT 'Click to Play' AS category_label, SUM (page_video_views_click…" at bounding box center [370, 130] width 225 height 16
click at [274, 138] on div "SELECT 'Organic' AS category_label, SUM (page_video_views_organic) AS value FRO…" at bounding box center [370, 137] width 225 height 129
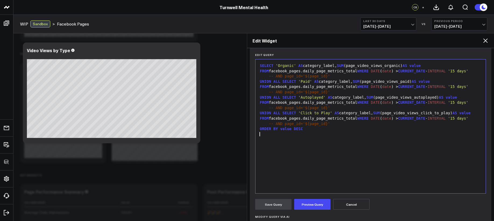
scroll to position [97, 0]
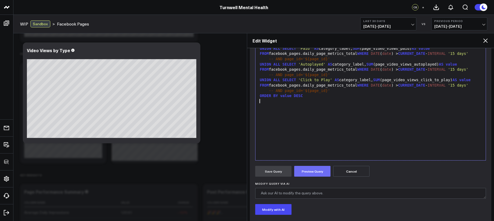
click at [304, 175] on button "Preview Query" at bounding box center [312, 171] width 36 height 11
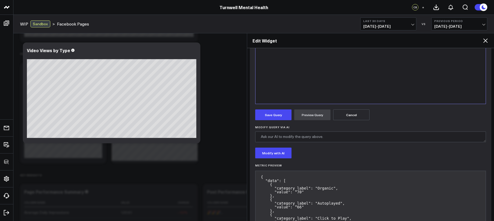
scroll to position [151, 0]
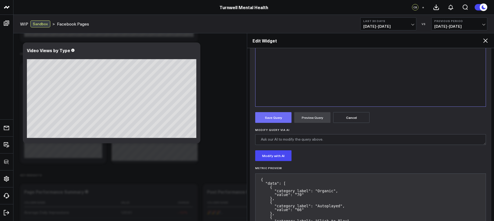
click at [280, 119] on button "Save Query" at bounding box center [273, 117] width 36 height 11
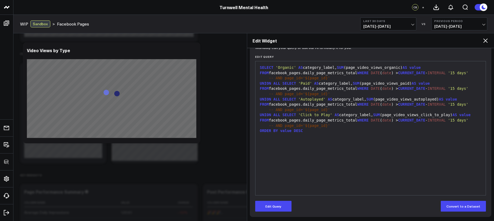
scroll to position [62, 0]
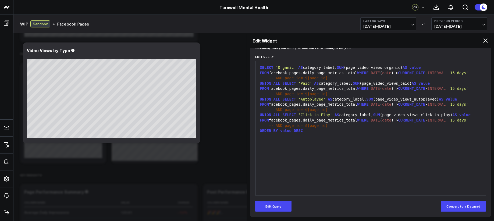
click at [487, 42] on icon at bounding box center [485, 40] width 6 height 6
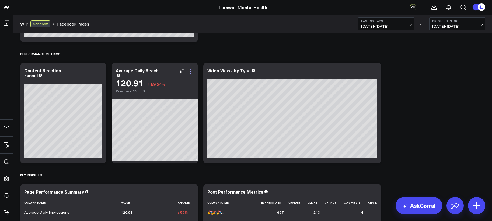
click at [192, 71] on icon at bounding box center [190, 71] width 6 height 6
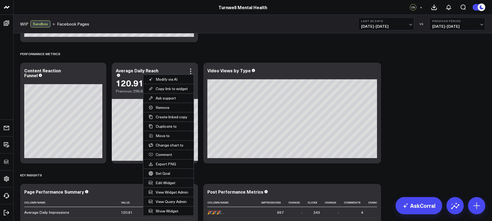
click at [163, 186] on button "Edit Widget" at bounding box center [168, 182] width 50 height 9
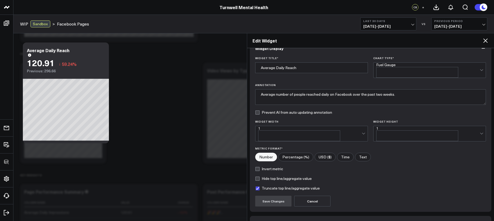
scroll to position [38, 0]
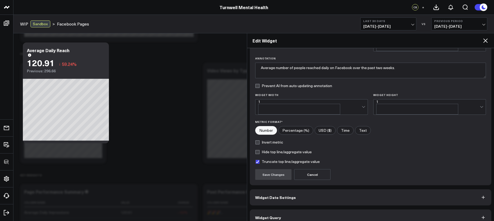
click at [316, 212] on button "Widget Query" at bounding box center [371, 218] width 242 height 16
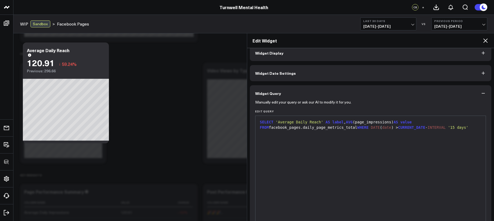
scroll to position [8, 0]
click at [445, 125] on span "INTERVAL" at bounding box center [437, 127] width 18 height 4
click at [350, 128] on div "SELECT 'Average Daily Reach' AS label , AVG (page_impressions) AS value FROM fa…" at bounding box center [370, 124] width 225 height 10
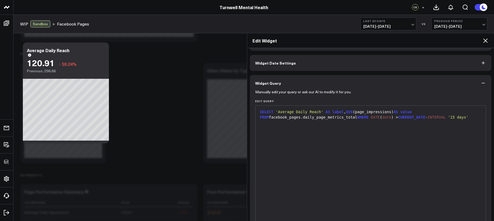
scroll to position [62, 0]
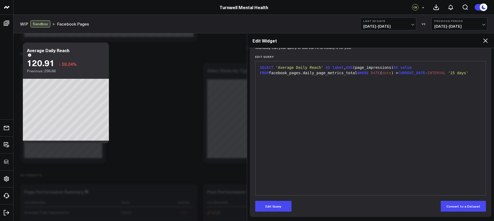
drag, startPoint x: 277, startPoint y: 202, endPoint x: 292, endPoint y: 180, distance: 26.7
click at [277, 202] on button "Edit Query" at bounding box center [273, 206] width 36 height 11
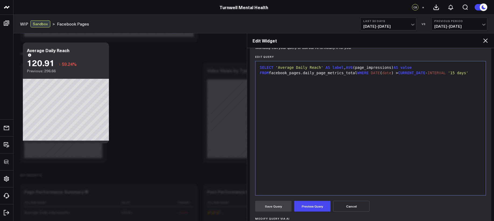
click at [357, 74] on span "WHERE" at bounding box center [362, 73] width 11 height 4
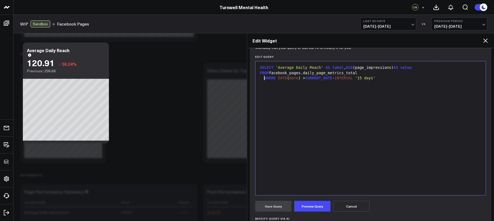
click at [386, 76] on div "WHERE DATE ( date ) > CURRENT_DATE - INTERVAL '15 days'" at bounding box center [370, 78] width 225 height 5
click at [311, 206] on button "Preview Query" at bounding box center [312, 206] width 36 height 11
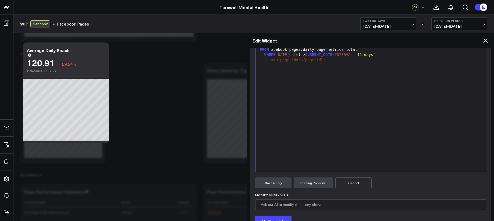
scroll to position [97, 0]
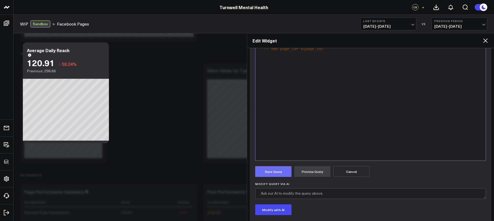
click at [278, 173] on button "Save Query" at bounding box center [273, 171] width 36 height 11
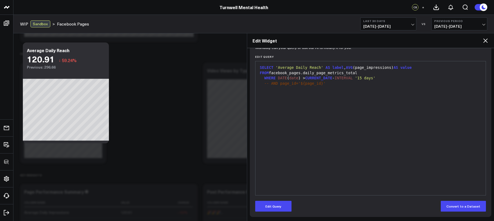
click at [486, 40] on icon at bounding box center [485, 40] width 6 height 6
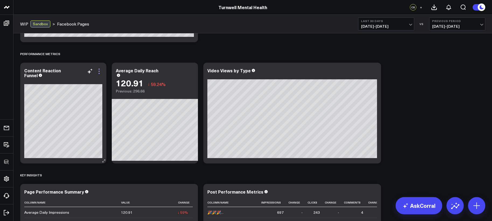
click at [100, 70] on icon at bounding box center [99, 71] width 6 height 6
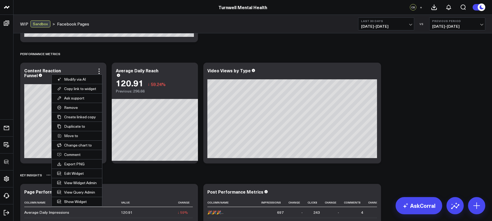
click at [74, 173] on button "Edit Widget" at bounding box center [77, 173] width 50 height 9
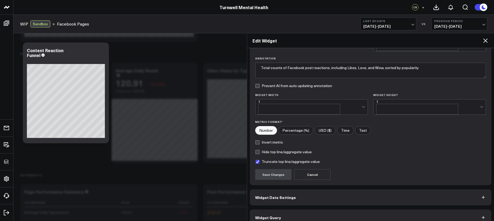
click at [291, 210] on button "Widget Query" at bounding box center [371, 218] width 242 height 16
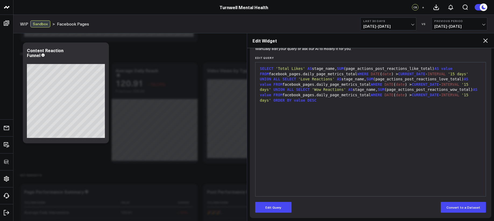
scroll to position [62, 0]
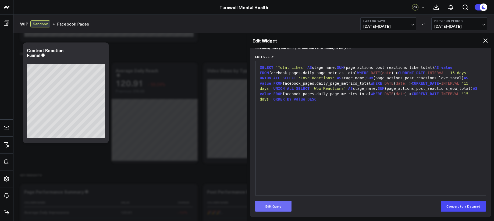
click at [280, 207] on button "Edit Query" at bounding box center [273, 206] width 36 height 11
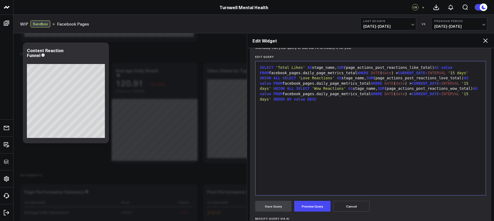
click at [342, 68] on span "SUM" at bounding box center [340, 67] width 7 height 4
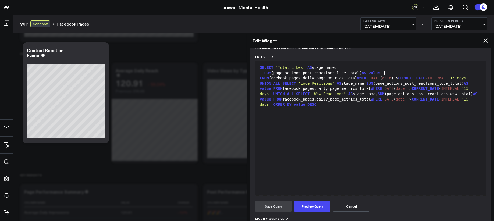
click at [269, 76] on span "FROM" at bounding box center [264, 78] width 9 height 4
click at [367, 78] on span "WHERE" at bounding box center [367, 78] width 11 height 4
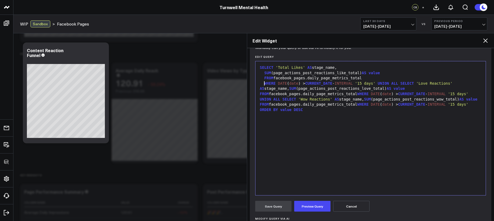
click at [385, 84] on span "UNION" at bounding box center [383, 83] width 11 height 4
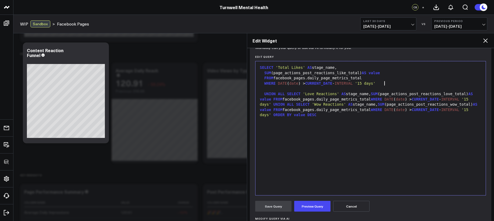
click at [385, 84] on div "WHERE DATE ( date ) > CURRENT_DATE - INTERVAL '15 days'" at bounding box center [370, 83] width 225 height 5
click at [390, 88] on div at bounding box center [370, 88] width 225 height 5
click at [288, 95] on span "SELECT" at bounding box center [294, 94] width 14 height 4
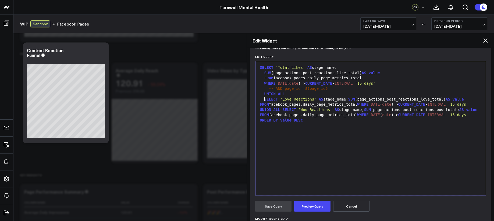
click at [354, 98] on span "SUM" at bounding box center [351, 99] width 7 height 4
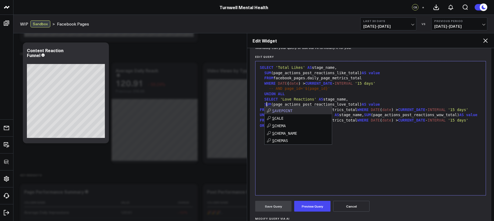
click at [392, 154] on div "SELECT 'Total Likes' AS stage_name, SUM (page_actions_post_reactions_like_total…" at bounding box center [370, 128] width 225 height 129
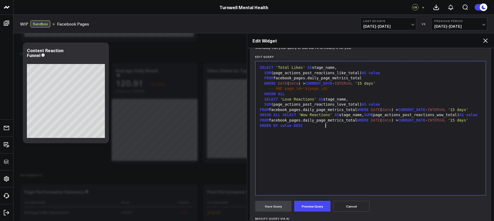
click at [269, 108] on span "FROM" at bounding box center [264, 110] width 9 height 4
click at [367, 110] on span "WHERE" at bounding box center [367, 110] width 11 height 4
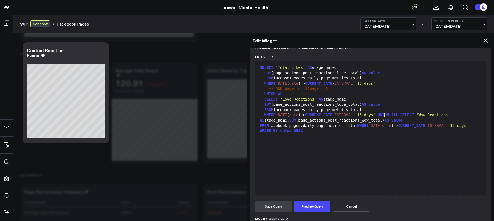
click at [385, 114] on span "UNION" at bounding box center [383, 115] width 11 height 4
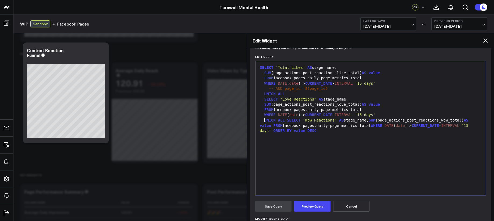
click at [388, 115] on div "WHERE DATE ( date ) > CURRENT_DATE - INTERVAL '15 days'" at bounding box center [370, 114] width 225 height 5
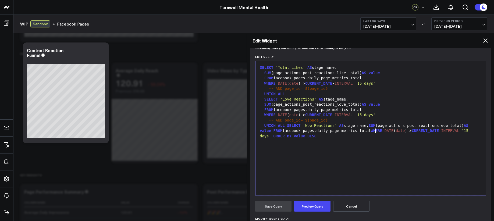
click at [375, 131] on span "WHERE" at bounding box center [376, 131] width 11 height 4
click at [385, 135] on span "ORDER" at bounding box center [383, 136] width 11 height 4
click at [357, 140] on div at bounding box center [370, 141] width 225 height 5
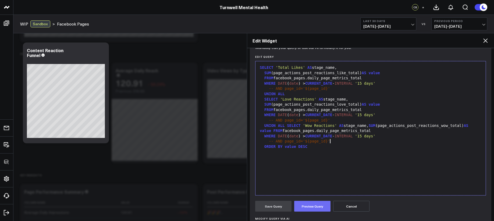
click at [313, 209] on button "Preview Query" at bounding box center [312, 206] width 36 height 11
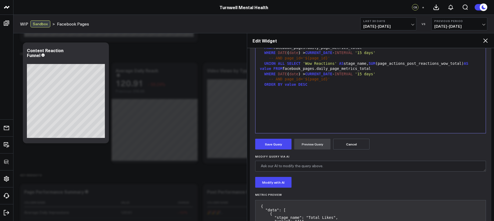
scroll to position [120, 0]
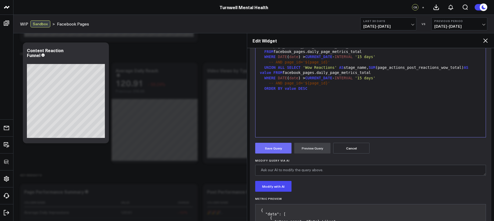
click at [286, 150] on button "Save Query" at bounding box center [273, 148] width 36 height 11
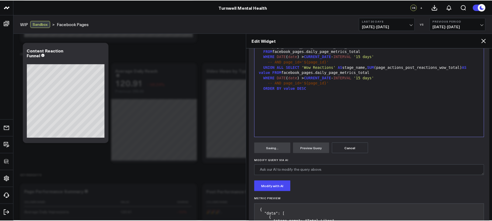
scroll to position [62, 0]
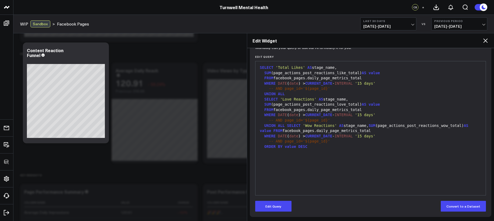
click at [487, 43] on icon at bounding box center [485, 40] width 6 height 6
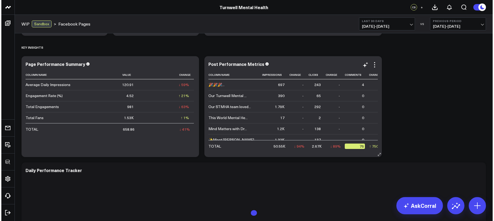
scroll to position [784, 0]
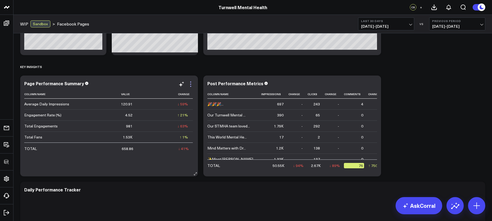
click at [190, 84] on icon at bounding box center [190, 84] width 1 height 1
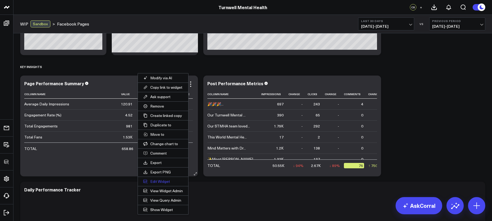
click at [163, 182] on button "Edit Widget" at bounding box center [163, 181] width 50 height 9
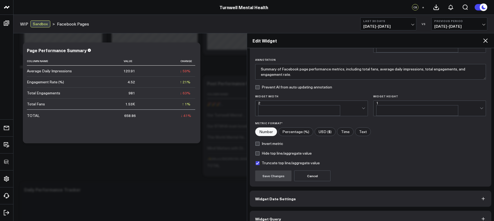
scroll to position [38, 0]
click at [313, 210] on button "Widget Query" at bounding box center [371, 218] width 242 height 16
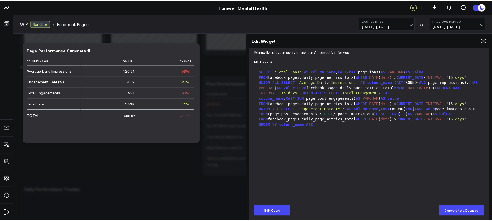
scroll to position [62, 0]
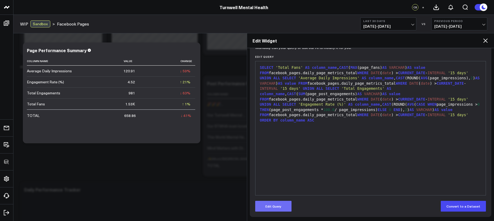
click at [284, 207] on button "Edit Query" at bounding box center [273, 206] width 36 height 11
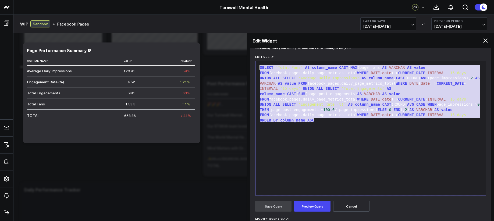
drag, startPoint x: 360, startPoint y: 126, endPoint x: 260, endPoint y: 65, distance: 117.3
click at [260, 65] on div "SELECT 'Total Fans' AS column_name , CAST ( [PERSON_NAME] (page_fans) AS VARCHA…" at bounding box center [370, 128] width 225 height 129
copy div "SELECT 'Total Fans' AS column_name , CAST ( [PERSON_NAME] (page_fans) AS VARCHA…"
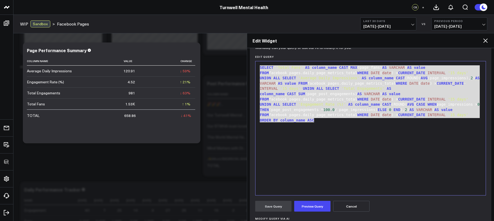
click at [487, 39] on icon at bounding box center [485, 40] width 6 height 6
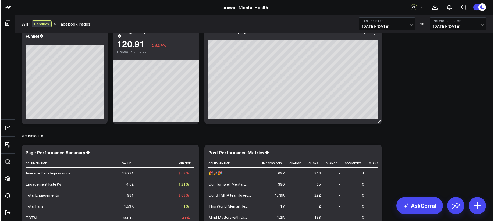
scroll to position [704, 0]
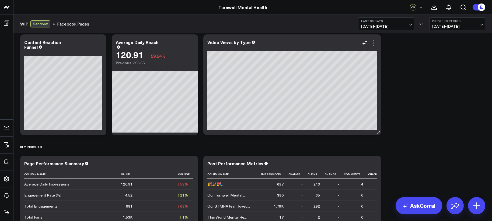
click at [375, 45] on icon at bounding box center [373, 43] width 6 height 6
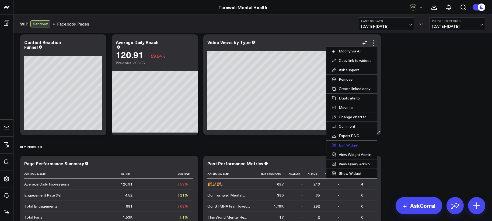
click at [346, 146] on button "Edit Widget" at bounding box center [351, 145] width 50 height 9
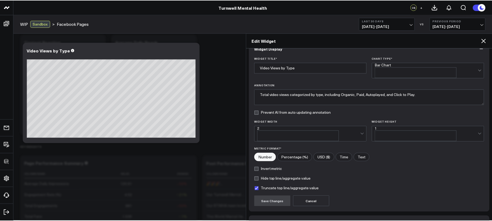
scroll to position [38, 0]
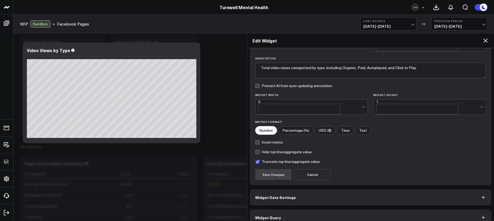
click at [339, 215] on button "Widget Query" at bounding box center [371, 218] width 242 height 16
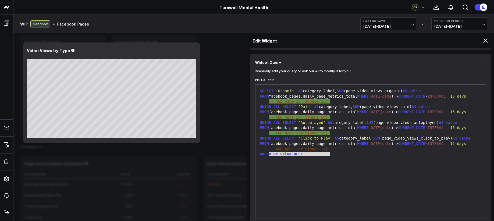
drag, startPoint x: 333, startPoint y: 153, endPoint x: 269, endPoint y: 154, distance: 63.2
click at [269, 152] on div "-- AND page_id='${page_id}'" at bounding box center [370, 149] width 225 height 5
copy div "-- AND page_id='${page_id}'"
click at [488, 38] on icon at bounding box center [485, 40] width 6 height 6
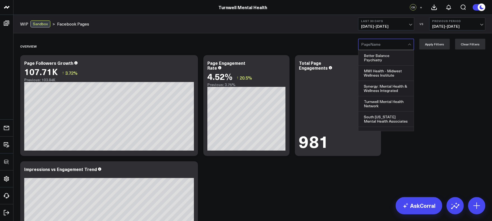
click at [382, 41] on div at bounding box center [384, 44] width 47 height 11
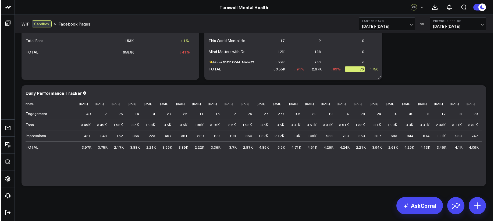
scroll to position [776, 0]
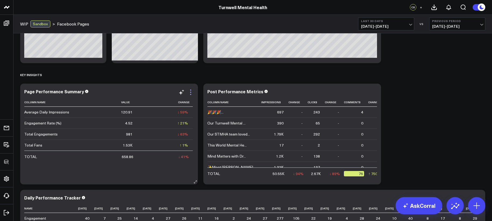
click at [191, 94] on icon at bounding box center [190, 94] width 1 height 1
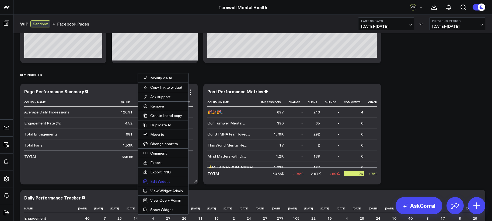
click at [160, 181] on button "Edit Widget" at bounding box center [163, 181] width 50 height 9
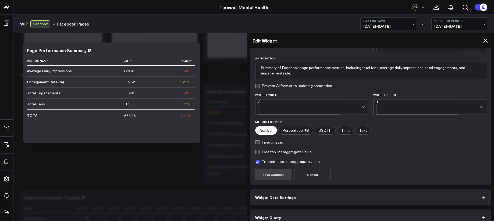
click at [325, 215] on button "Widget Query" at bounding box center [371, 218] width 242 height 16
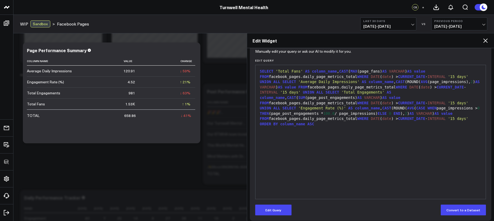
scroll to position [62, 0]
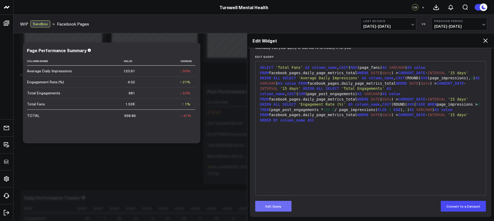
click at [278, 210] on button "Edit Query" at bounding box center [273, 206] width 36 height 11
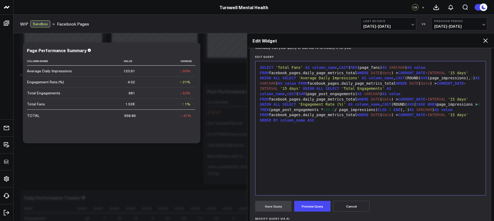
click at [299, 180] on div "SELECT 'Total Fans' AS column_name , CAST ( [PERSON_NAME] (page_fans) AS VARCHA…" at bounding box center [370, 128] width 225 height 129
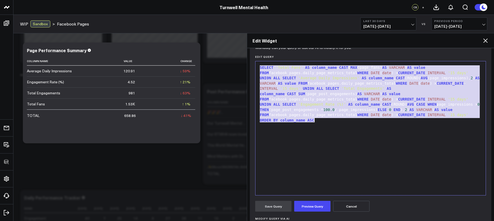
scroll to position [163, 0]
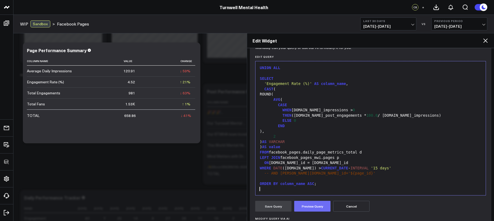
click at [305, 204] on button "Preview Query" at bounding box center [312, 206] width 36 height 11
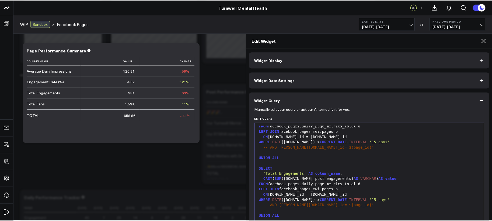
scroll to position [0, 0]
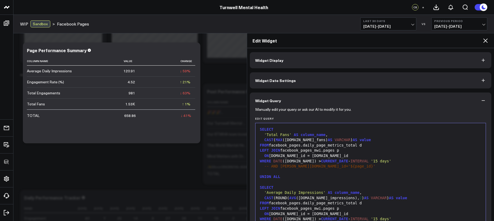
click at [485, 38] on icon at bounding box center [485, 40] width 6 height 6
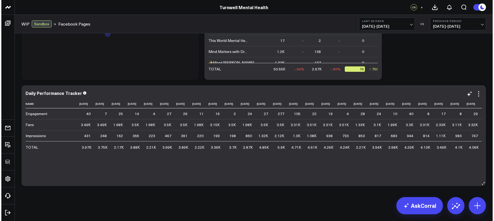
scroll to position [771, 0]
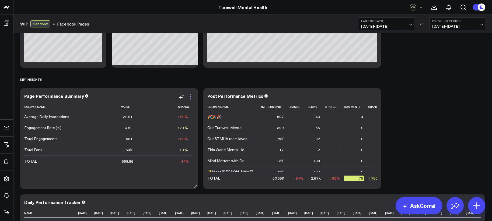
click at [192, 95] on icon at bounding box center [190, 97] width 6 height 6
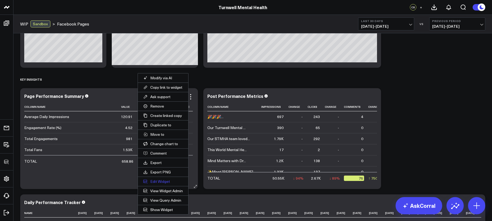
click at [166, 181] on button "Edit Widget" at bounding box center [163, 181] width 50 height 9
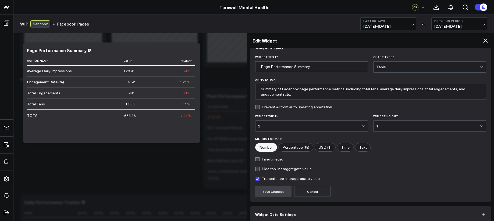
scroll to position [38, 0]
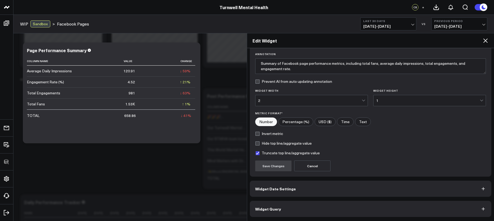
click at [312, 201] on div "Widget Display Widget Title * Page Performance Summary Chart Type * Table Annot…" at bounding box center [371, 115] width 242 height 203
click at [314, 206] on button "Widget Query" at bounding box center [371, 209] width 242 height 16
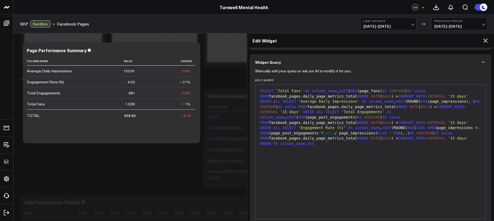
click at [301, 113] on span "'15 days'" at bounding box center [290, 112] width 20 height 4
click at [329, 197] on div "SELECT 'Total Fans' AS column_name , CAST ( [PERSON_NAME] (page_fans) AS VARCHA…" at bounding box center [370, 151] width 225 height 129
click at [326, 184] on div "SELECT 'Total Fans' AS column_name , CAST ( [PERSON_NAME] (page_fans) AS VARCHA…" at bounding box center [370, 151] width 225 height 129
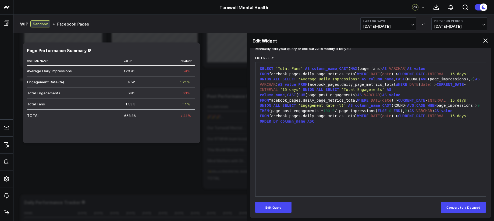
scroll to position [62, 0]
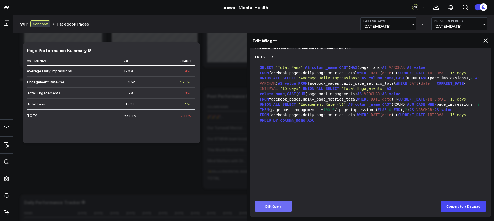
click at [287, 201] on form "Manually edit your query or ask our AI to modify it for you. Edit Query 9 1 2 ›…" at bounding box center [370, 129] width 231 height 165
click at [289, 200] on form "Manually edit your query or ask our AI to modify it for you. Edit Query 9 1 2 ›…" at bounding box center [370, 129] width 231 height 165
click at [289, 202] on button "Edit Query" at bounding box center [273, 206] width 36 height 11
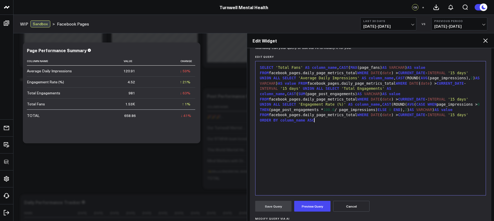
click at [306, 181] on div "SELECT 'Total Fans' AS column_name , CAST ( [PERSON_NAME] (page_fans) AS VARCHA…" at bounding box center [370, 128] width 225 height 129
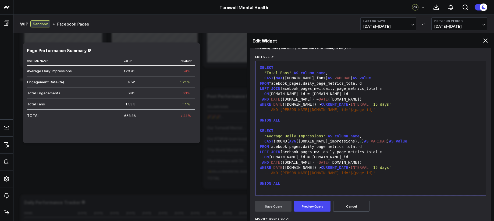
scroll to position [184, 0]
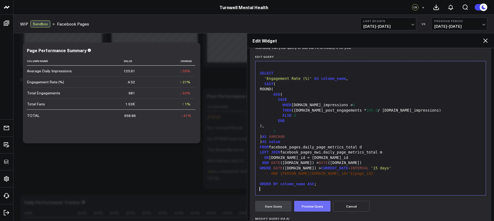
click at [312, 206] on button "Preview Query" at bounding box center [312, 206] width 36 height 11
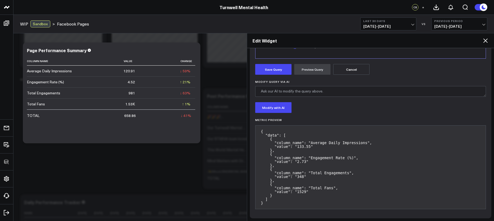
scroll to position [200, 0]
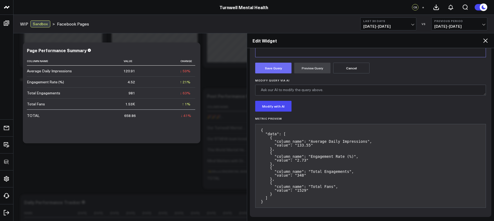
click at [277, 73] on button "Save Query" at bounding box center [273, 68] width 36 height 11
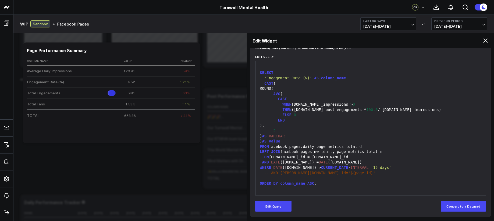
scroll to position [62, 0]
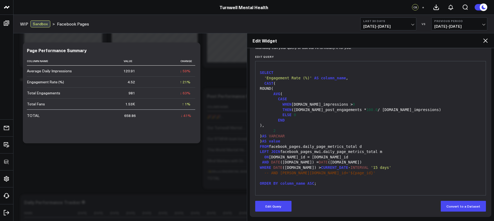
click at [485, 41] on icon at bounding box center [485, 40] width 6 height 6
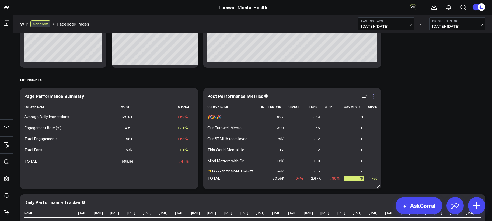
click at [376, 98] on icon at bounding box center [373, 97] width 6 height 6
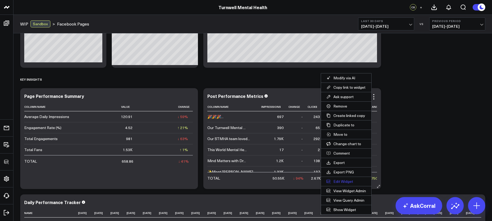
click at [336, 181] on button "Edit Widget" at bounding box center [346, 181] width 50 height 9
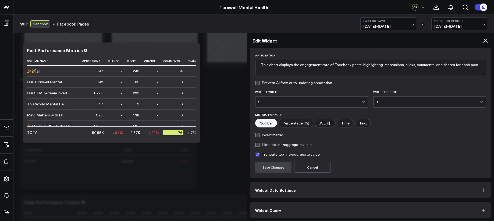
scroll to position [38, 0]
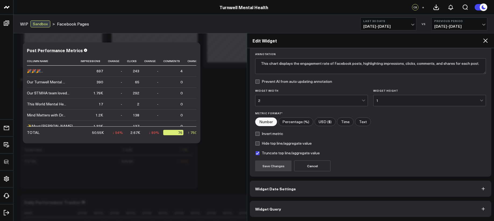
click at [315, 211] on button "Widget Query" at bounding box center [371, 209] width 242 height 16
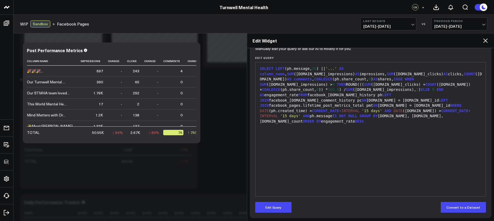
scroll to position [62, 0]
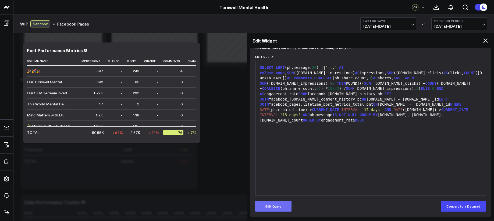
click at [277, 209] on button "Edit Query" at bounding box center [273, 206] width 36 height 11
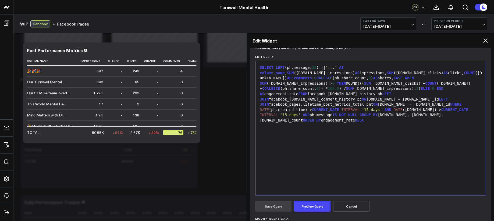
click at [294, 185] on div "SELECT LEFT (ph.message, 20 ) || '...' AS column_name , SUM (pmt.post_impressio…" at bounding box center [370, 128] width 225 height 129
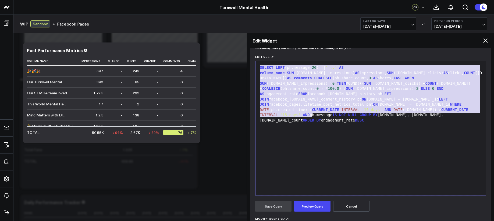
copy div "SELECT LEFT (ph.message, 20 ) || '...' AS column_name , SUM (pmt.post_impressio…"
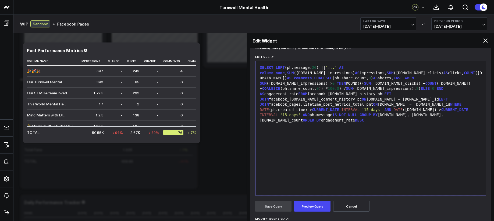
click at [317, 135] on div "SELECT LEFT (ph.message, 20 ) || '...' AS column_name , SUM (pmt.post_impressio…" at bounding box center [370, 128] width 225 height 129
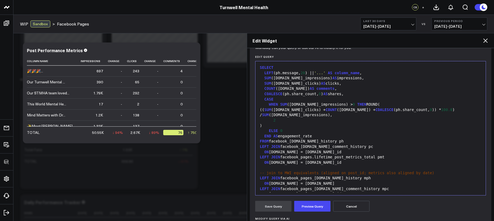
scroll to position [68, 0]
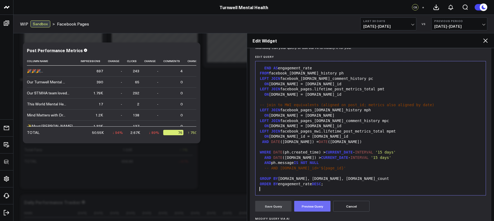
click at [317, 207] on button "Preview Query" at bounding box center [312, 206] width 36 height 11
click at [413, 111] on div "LEFT JOIN facebook_pages_mwi.post_history mph" at bounding box center [370, 110] width 225 height 5
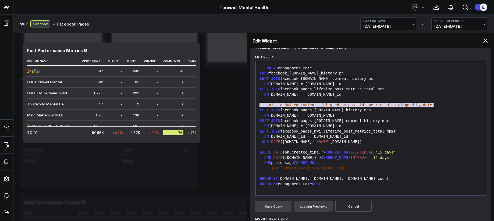
drag, startPoint x: 437, startPoint y: 105, endPoint x: 230, endPoint y: 104, distance: 206.9
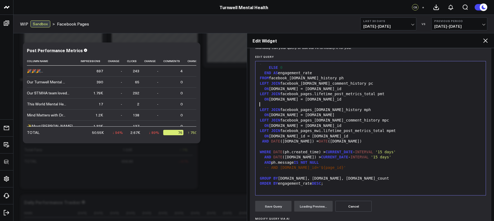
scroll to position [63, 0]
click at [282, 100] on div "ON ph.id = pmt.post_id" at bounding box center [370, 99] width 225 height 5
click at [279, 100] on div "ON ph.id = pmt.post_id" at bounding box center [370, 99] width 225 height 5
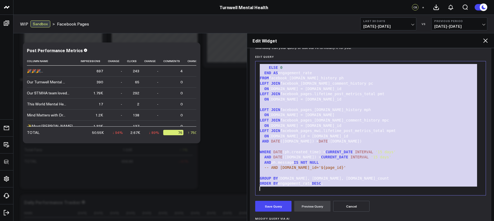
scroll to position [168, 0]
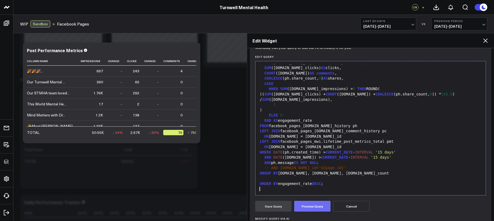
click at [310, 210] on button "Preview Query" at bounding box center [312, 206] width 36 height 11
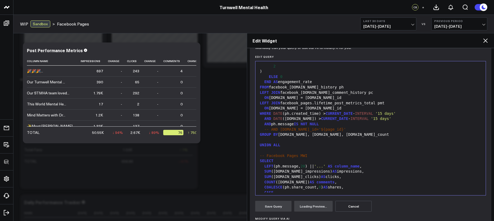
scroll to position [0, 0]
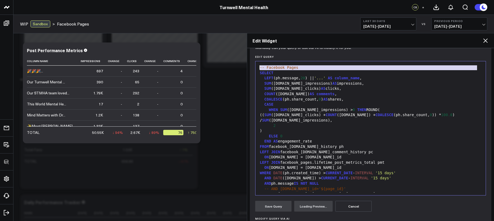
drag, startPoint x: 301, startPoint y: 70, endPoint x: 244, endPoint y: 70, distance: 57.0
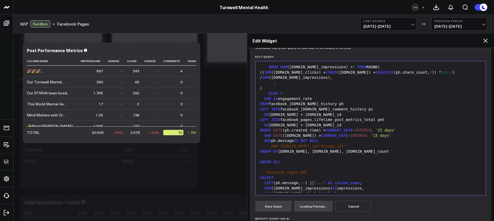
scroll to position [38, 0]
drag, startPoint x: 297, startPoint y: 172, endPoint x: 250, endPoint y: 171, distance: 46.8
click at [250, 171] on div "Manually edit your query or ask our AI to modify it for you. Edit Query Selecti…" at bounding box center [371, 165] width 242 height 237
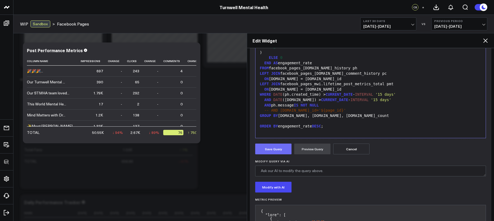
scroll to position [120, 0]
click at [283, 148] on button "Save Query" at bounding box center [273, 148] width 36 height 11
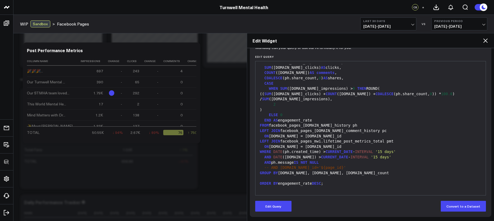
scroll to position [62, 0]
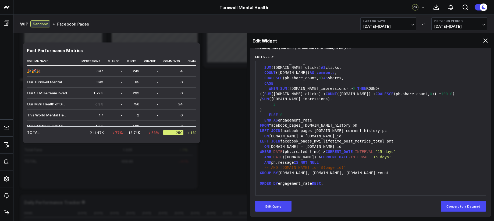
click at [485, 39] on icon at bounding box center [486, 40] width 4 height 4
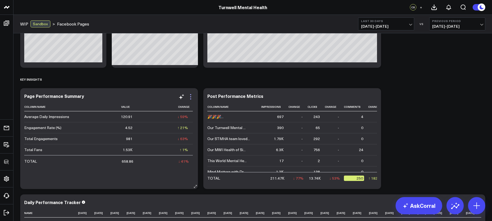
click at [191, 97] on icon at bounding box center [190, 97] width 6 height 6
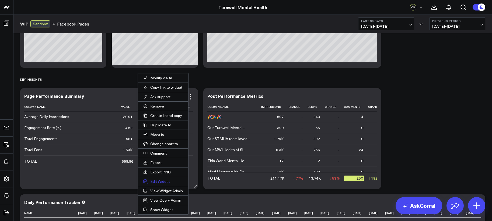
click at [153, 182] on button "Edit Widget" at bounding box center [163, 181] width 50 height 9
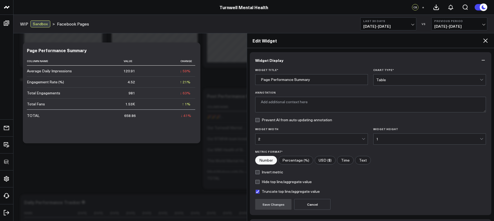
type textarea "This chart summarizes key Facebook page metrics, including total fans, average …"
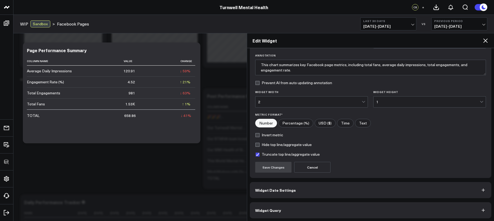
scroll to position [38, 0]
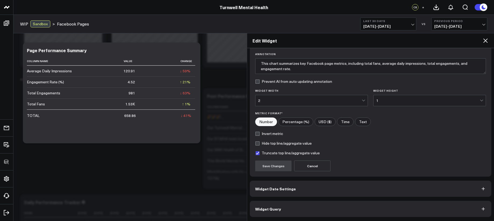
click at [288, 207] on button "Widget Query" at bounding box center [371, 209] width 242 height 16
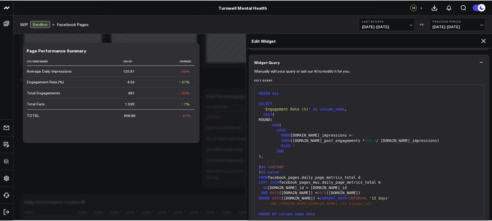
scroll to position [185, 0]
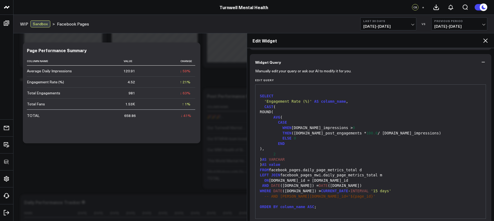
click at [485, 41] on icon at bounding box center [485, 40] width 6 height 6
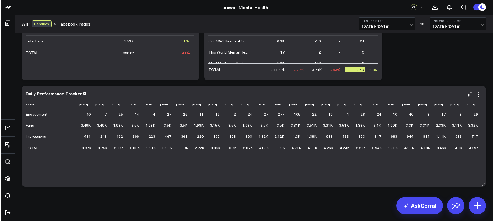
scroll to position [880, 0]
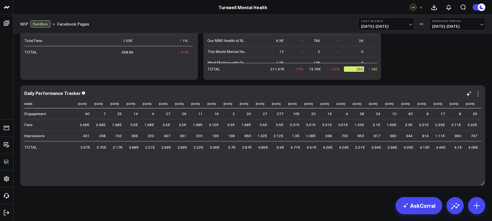
click at [477, 95] on icon at bounding box center [477, 94] width 6 height 6
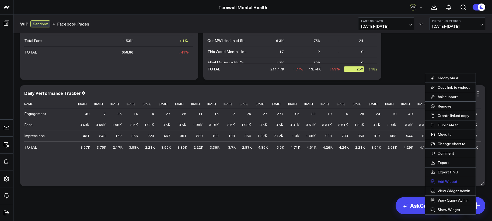
click at [445, 179] on button "Edit Widget" at bounding box center [450, 181] width 50 height 9
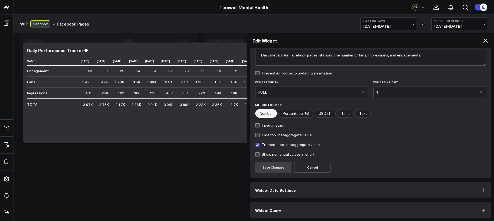
scroll to position [48, 0]
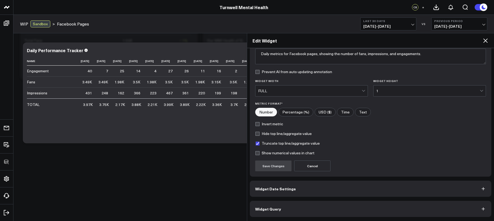
click at [329, 204] on button "Widget Query" at bounding box center [371, 209] width 242 height 16
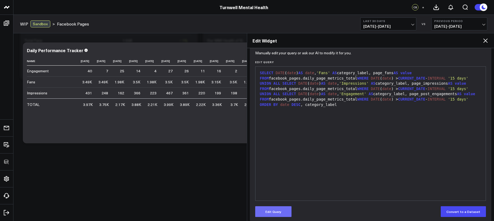
scroll to position [57, 0]
click at [284, 210] on button "Edit Query" at bounding box center [273, 211] width 36 height 11
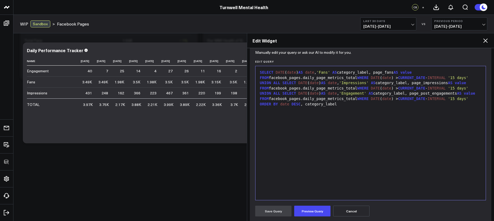
click at [297, 184] on div "SELECT DATE ( date ) AS date , 'Fans' AS category_label, page_fans AS value FRO…" at bounding box center [370, 133] width 225 height 129
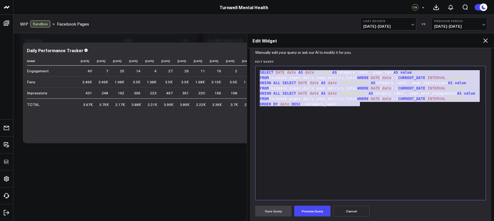
copy div "SELECT DATE ( date ) AS date , 'Fans' AS category_label, page_fans AS value FRO…"
drag, startPoint x: 301, startPoint y: 140, endPoint x: 298, endPoint y: 138, distance: 2.8
click at [301, 140] on div "SELECT DATE ( date ) AS date , 'Fans' AS category_label, page_fans AS value FRO…" at bounding box center [370, 133] width 225 height 129
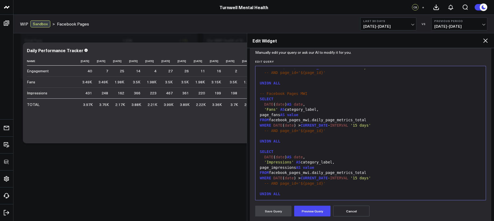
scroll to position [141, 0]
drag, startPoint x: 310, startPoint y: 95, endPoint x: 260, endPoint y: 94, distance: 49.5
click at [260, 94] on div "-- Facebook Pages MWI" at bounding box center [370, 94] width 225 height 5
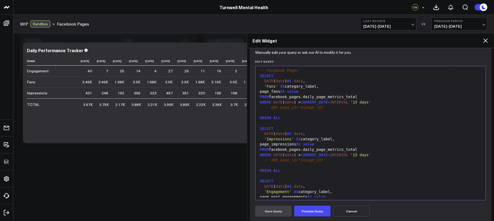
scroll to position [0, 0]
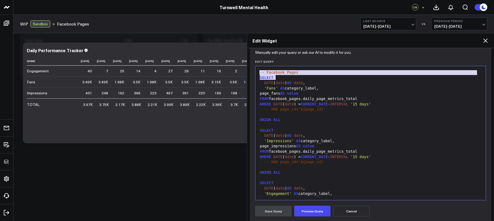
drag, startPoint x: 278, startPoint y: 74, endPoint x: 235, endPoint y: 71, distance: 43.4
click at [291, 75] on div "-- Facebook Pages" at bounding box center [370, 72] width 225 height 5
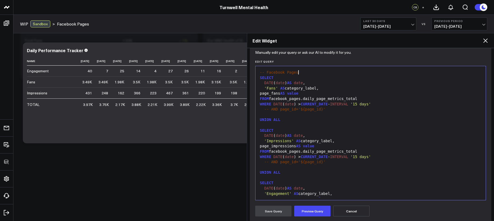
drag, startPoint x: 308, startPoint y: 74, endPoint x: 230, endPoint y: 72, distance: 78.9
click at [260, 78] on span "SELECT" at bounding box center [267, 78] width 14 height 4
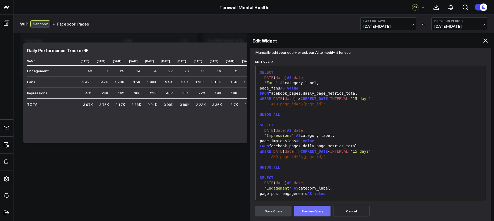
click at [325, 214] on button "Preview Query" at bounding box center [312, 211] width 36 height 11
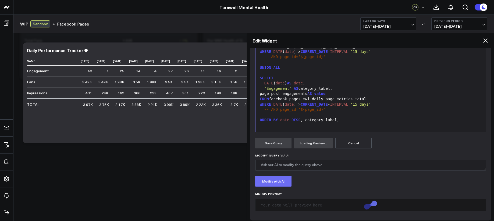
scroll to position [129, 0]
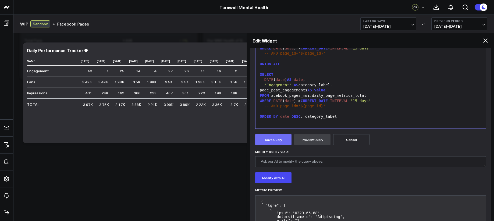
click at [276, 138] on button "Save Query" at bounding box center [273, 139] width 36 height 11
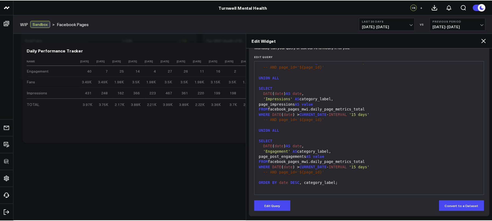
scroll to position [62, 0]
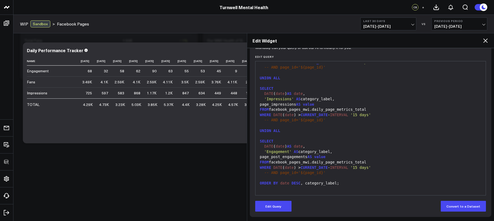
click at [487, 40] on icon at bounding box center [485, 40] width 6 height 6
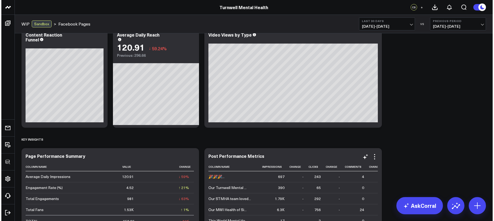
scroll to position [679, 0]
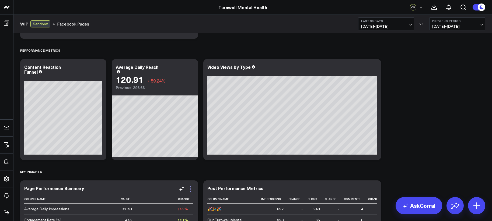
click at [187, 190] on icon at bounding box center [190, 189] width 6 height 6
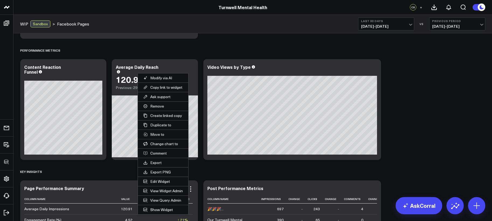
drag, startPoint x: 162, startPoint y: 183, endPoint x: 184, endPoint y: 182, distance: 22.1
click at [162, 183] on button "Edit Widget" at bounding box center [163, 181] width 50 height 9
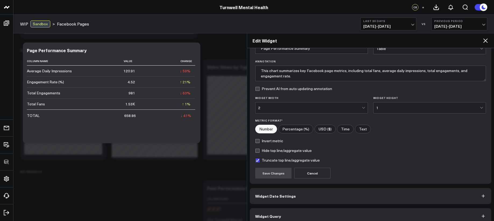
scroll to position [38, 0]
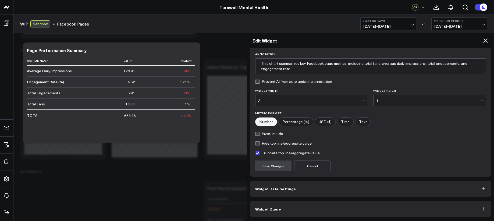
click at [292, 209] on button "Widget Query" at bounding box center [371, 209] width 242 height 16
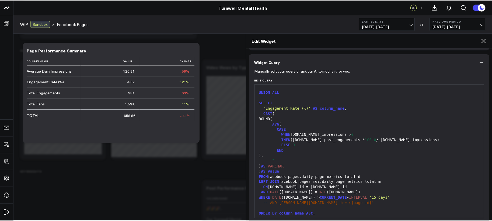
scroll to position [185, 0]
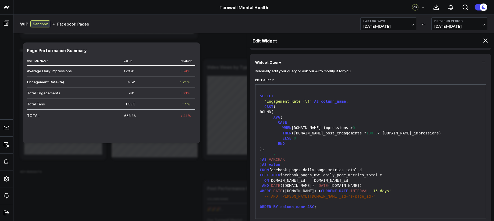
click at [482, 41] on icon at bounding box center [485, 40] width 6 height 6
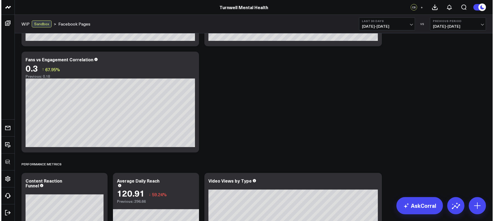
scroll to position [528, 0]
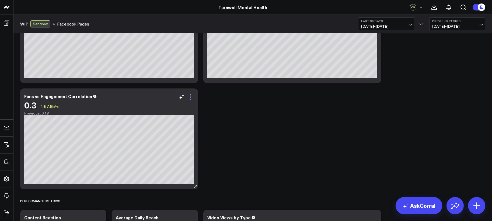
click at [191, 98] on icon at bounding box center [190, 97] width 6 height 6
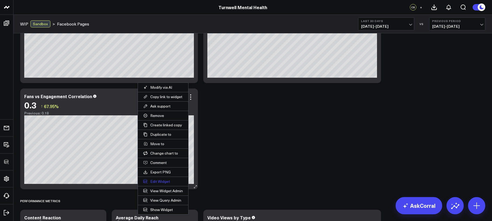
click at [164, 179] on button "Edit Widget" at bounding box center [163, 181] width 50 height 9
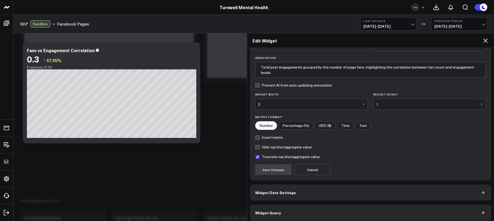
scroll to position [38, 0]
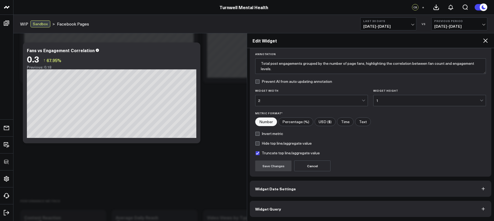
click at [311, 205] on button "Widget Query" at bounding box center [371, 209] width 242 height 16
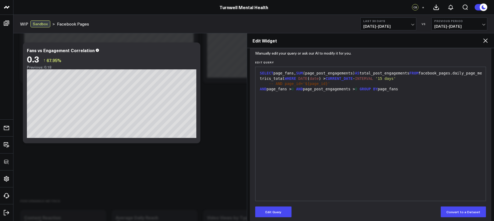
scroll to position [62, 0]
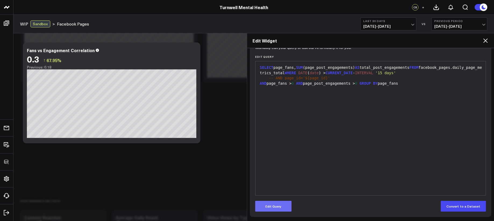
click at [276, 202] on button "Edit Query" at bounding box center [273, 206] width 36 height 11
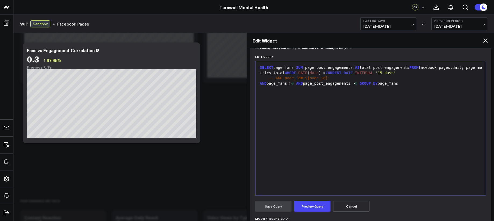
click at [319, 119] on div "SELECT page_fans, SUM (page_post_engagements) AS total_post_engagements FROM fa…" at bounding box center [370, 128] width 225 height 129
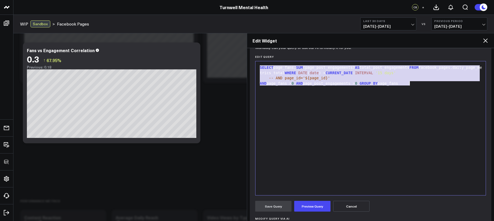
copy div "SELECT page_fans, SUM (page_post_engagements) AS total_post_engagements FROM fa…"
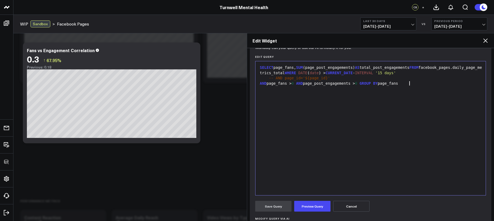
click at [342, 145] on div "SELECT page_fans, SUM (page_post_engagements) AS total_post_engagements FROM fa…" at bounding box center [370, 128] width 225 height 129
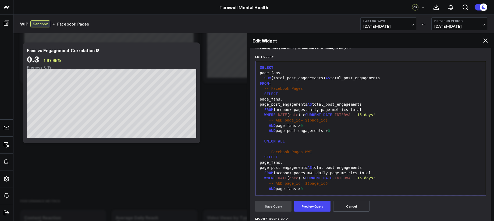
scroll to position [26, 0]
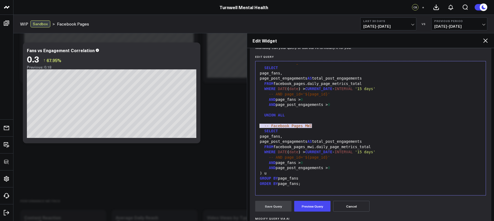
drag, startPoint x: 293, startPoint y: 125, endPoint x: 243, endPoint y: 125, distance: 50.3
click at [243, 125] on body "100525 Test 100625-2 100925 3725 Test 829 Studios Accenture Acme Industrial Act…" at bounding box center [247, 23] width 494 height 1102
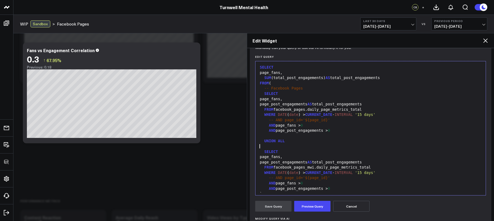
scroll to position [0, 0]
drag, startPoint x: 308, startPoint y: 88, endPoint x: 250, endPoint y: 87, distance: 57.6
click at [250, 87] on div "Manually edit your query or ask our AI to modify it for you. Edit Query Selecti…" at bounding box center [371, 165] width 242 height 237
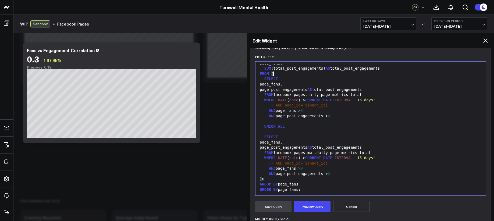
scroll to position [16, 0]
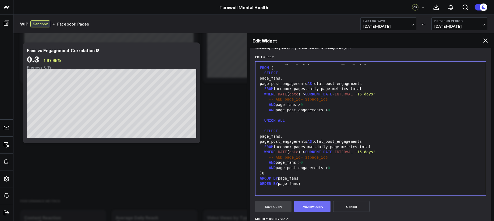
drag, startPoint x: 319, startPoint y: 210, endPoint x: 317, endPoint y: 205, distance: 4.9
click at [319, 210] on button "Preview Query" at bounding box center [312, 206] width 36 height 11
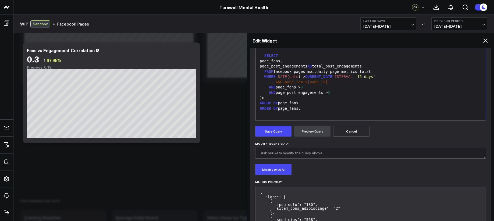
scroll to position [130, 0]
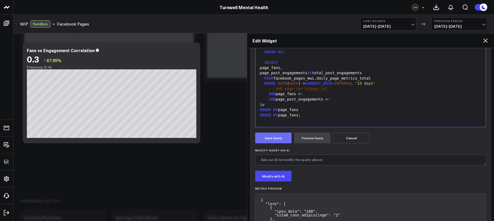
click at [284, 138] on button "Save Query" at bounding box center [273, 138] width 36 height 11
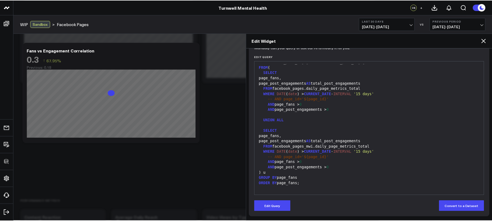
scroll to position [62, 0]
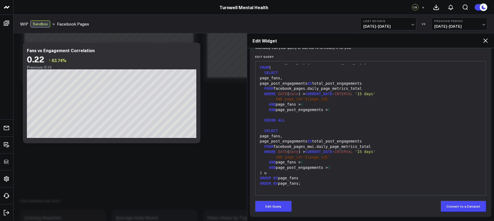
click at [484, 42] on icon at bounding box center [486, 40] width 4 height 4
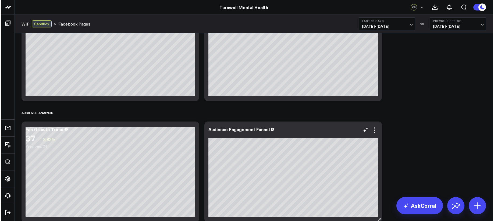
scroll to position [416, 0]
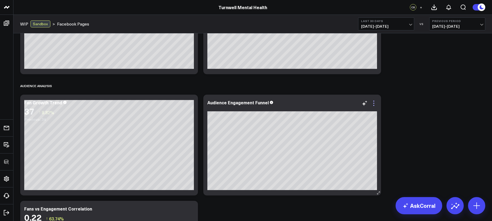
click at [373, 102] on icon at bounding box center [373, 103] width 6 height 6
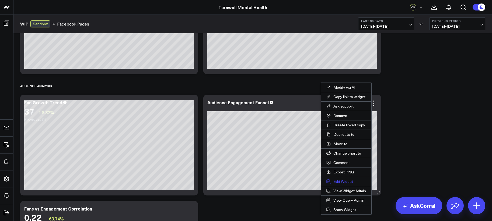
click at [348, 182] on button "Edit Widget" at bounding box center [346, 181] width 50 height 9
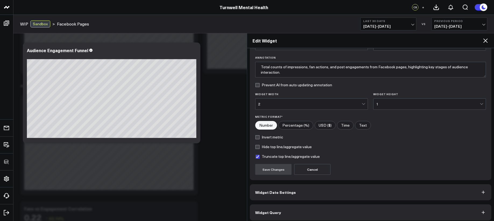
scroll to position [38, 0]
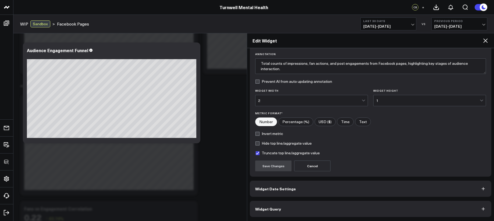
click at [350, 207] on button "Widget Query" at bounding box center [371, 209] width 242 height 16
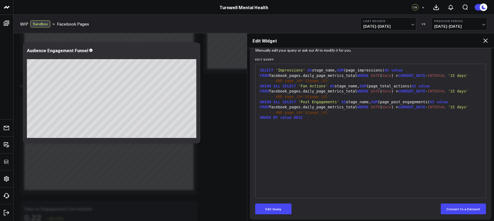
scroll to position [62, 0]
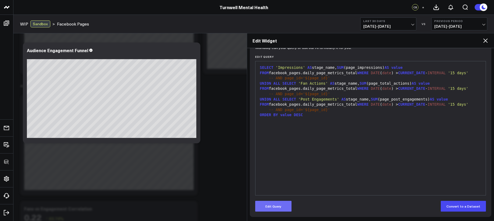
click at [285, 203] on button "Edit Query" at bounding box center [273, 206] width 36 height 11
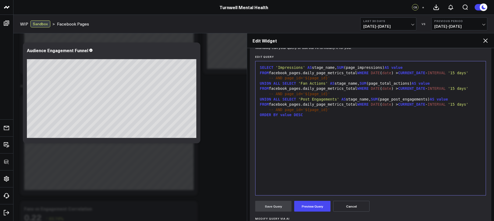
click at [310, 163] on div "SELECT 'Impressions' AS stage_name, SUM (page_impressions) AS value FROM facebo…" at bounding box center [370, 128] width 225 height 129
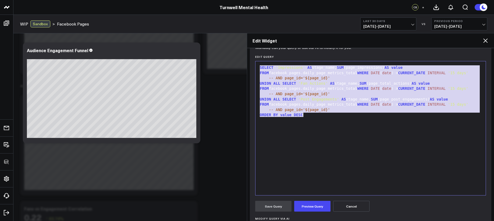
copy div "SELECT 'Impressions' AS stage_name, SUM (page_impressions) AS value FROM facebo…"
drag, startPoint x: 339, startPoint y: 147, endPoint x: 335, endPoint y: 144, distance: 4.9
click at [339, 147] on div "SELECT 'Impressions' AS stage_name, SUM (page_impressions) AS value FROM facebo…" at bounding box center [370, 128] width 225 height 129
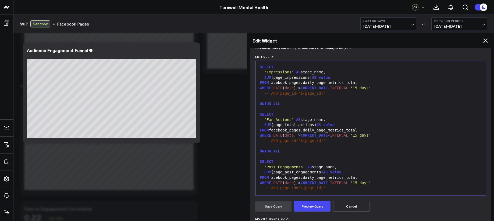
scroll to position [0, 0]
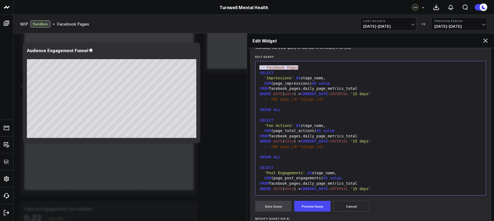
drag, startPoint x: 308, startPoint y: 68, endPoint x: 252, endPoint y: 66, distance: 56.3
click at [252, 66] on div "Manually edit your query or ask our AI to modify it for you. Edit Query 99 1 2 …" at bounding box center [371, 165] width 242 height 237
click at [260, 74] on span "SELECT" at bounding box center [267, 73] width 14 height 4
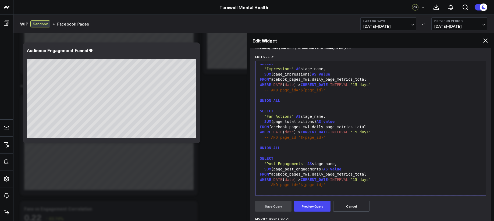
scroll to position [68, 0]
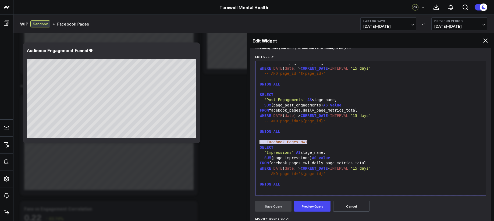
drag, startPoint x: 309, startPoint y: 142, endPoint x: 258, endPoint y: 142, distance: 51.1
click at [258, 142] on div "-- Facebook Pages MWI" at bounding box center [370, 142] width 225 height 5
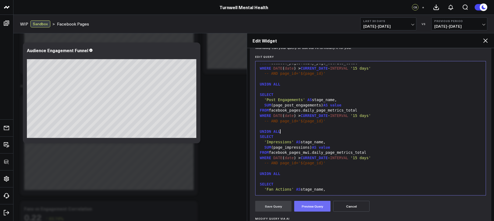
click at [312, 206] on button "Preview Query" at bounding box center [312, 206] width 36 height 11
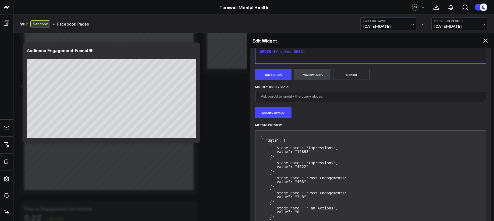
scroll to position [187, 0]
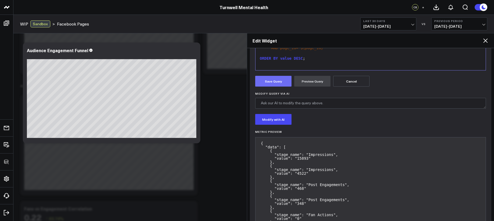
click at [270, 85] on button "Save Query" at bounding box center [273, 81] width 36 height 11
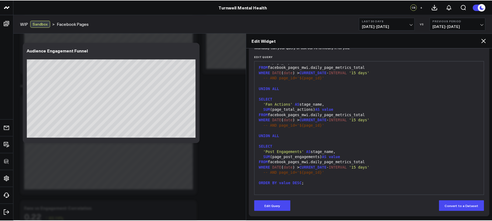
scroll to position [62, 0]
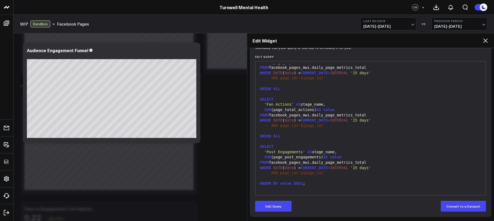
click at [483, 43] on icon at bounding box center [485, 40] width 6 height 6
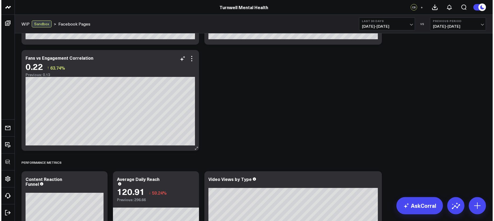
scroll to position [394, 0]
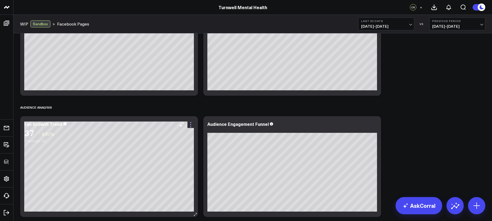
click at [190, 125] on icon at bounding box center [190, 125] width 6 height 6
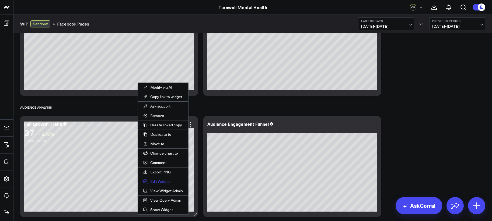
click at [164, 181] on button "Edit Widget" at bounding box center [163, 181] width 50 height 9
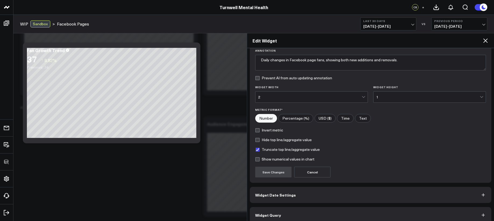
scroll to position [48, 0]
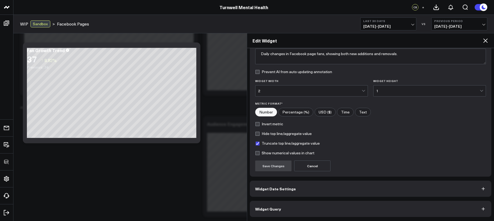
click at [294, 206] on button "Widget Query" at bounding box center [371, 209] width 242 height 16
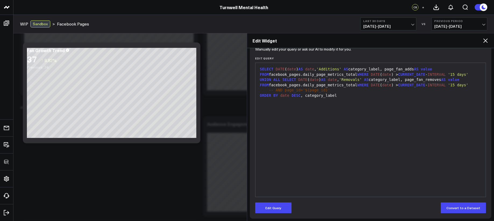
scroll to position [62, 0]
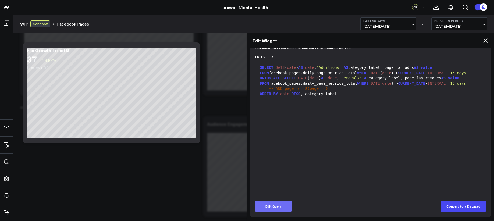
click at [283, 204] on button "Edit Query" at bounding box center [273, 206] width 36 height 11
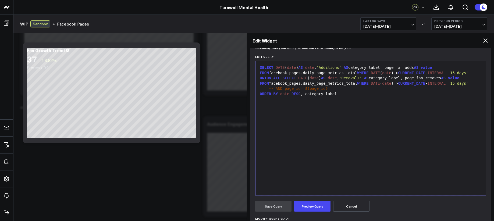
click at [300, 178] on div "SELECT DATE ( date ) AS date , 'Additions' AS category_label, page_fan_adds AS …" at bounding box center [370, 128] width 225 height 129
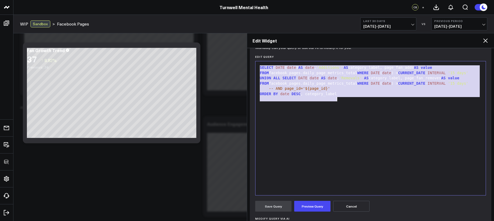
copy div "SELECT DATE ( date ) AS date , 'Additions' AS category_label, page_fan_adds AS …"
click at [298, 111] on div "SELECT DATE ( date ) AS date , 'Additions' AS category_label, page_fan_adds AS …" at bounding box center [370, 128] width 225 height 129
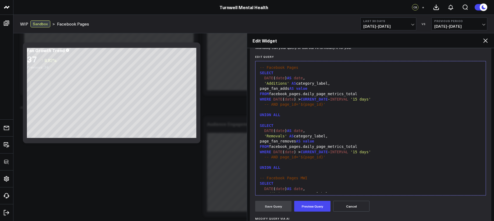
scroll to position [94, 0]
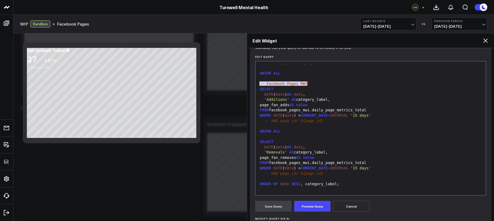
click at [238, 82] on body "100525 Test 100625-2 100925 3725 Test 829 Studios Accenture Acme Industrial Act…" at bounding box center [247, 157] width 494 height 1102
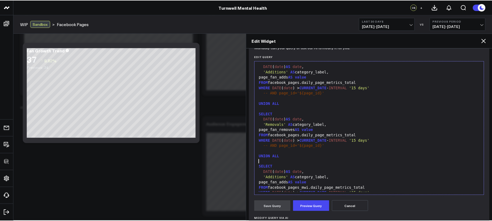
scroll to position [0, 0]
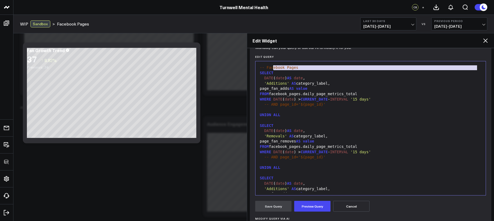
drag, startPoint x: 298, startPoint y: 69, endPoint x: 248, endPoint y: 66, distance: 50.1
click at [248, 66] on div "Widget Display Widget Date Settings Widget Query Manually edit your query or as…" at bounding box center [370, 134] width 247 height 173
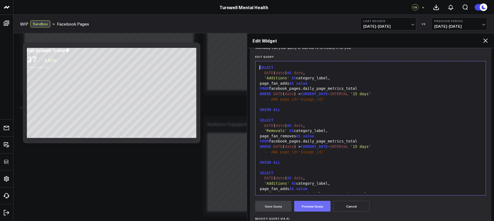
click at [308, 208] on button "Preview Query" at bounding box center [312, 206] width 36 height 11
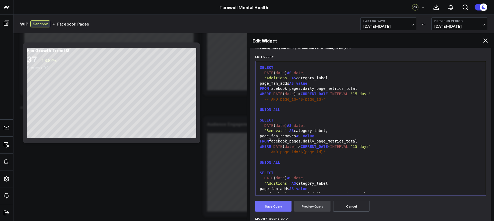
click at [281, 205] on button "Save Query" at bounding box center [273, 206] width 36 height 11
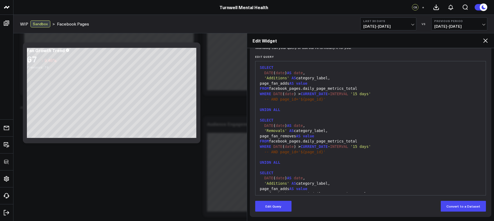
click at [484, 40] on icon at bounding box center [485, 40] width 6 height 6
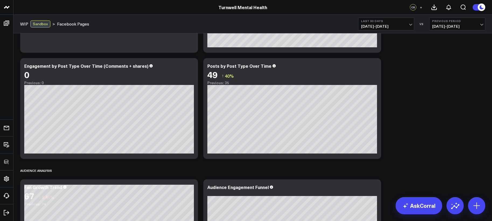
scroll to position [334, 0]
